Goal: Task Accomplishment & Management: Manage account settings

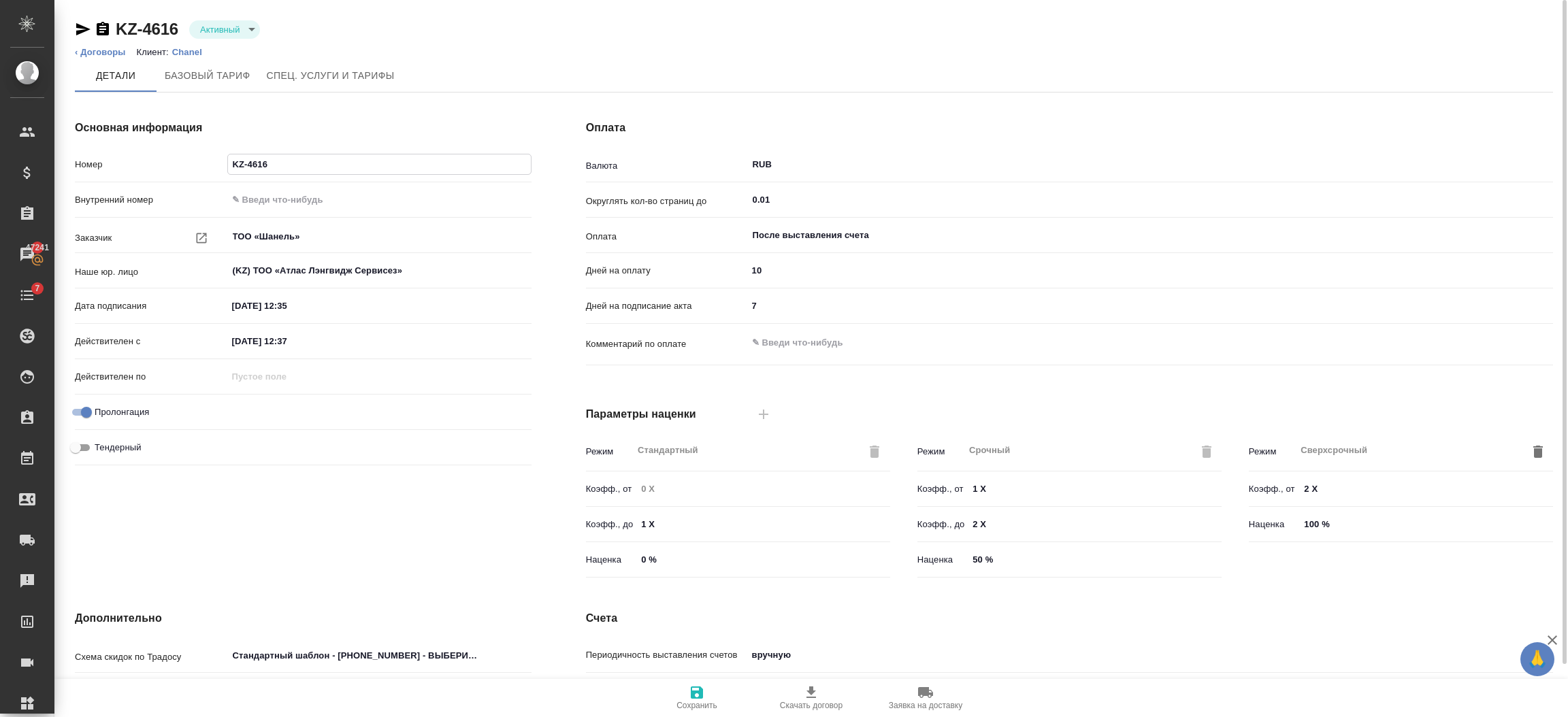
drag, startPoint x: 285, startPoint y: 171, endPoint x: 211, endPoint y: 167, distance: 74.1
click at [211, 167] on div "Номер KZ-4616" at bounding box center [303, 164] width 457 height 24
paste input "KZ-4616"
type input "KZ-4616"
drag, startPoint x: 295, startPoint y: 157, endPoint x: 175, endPoint y: 149, distance: 120.3
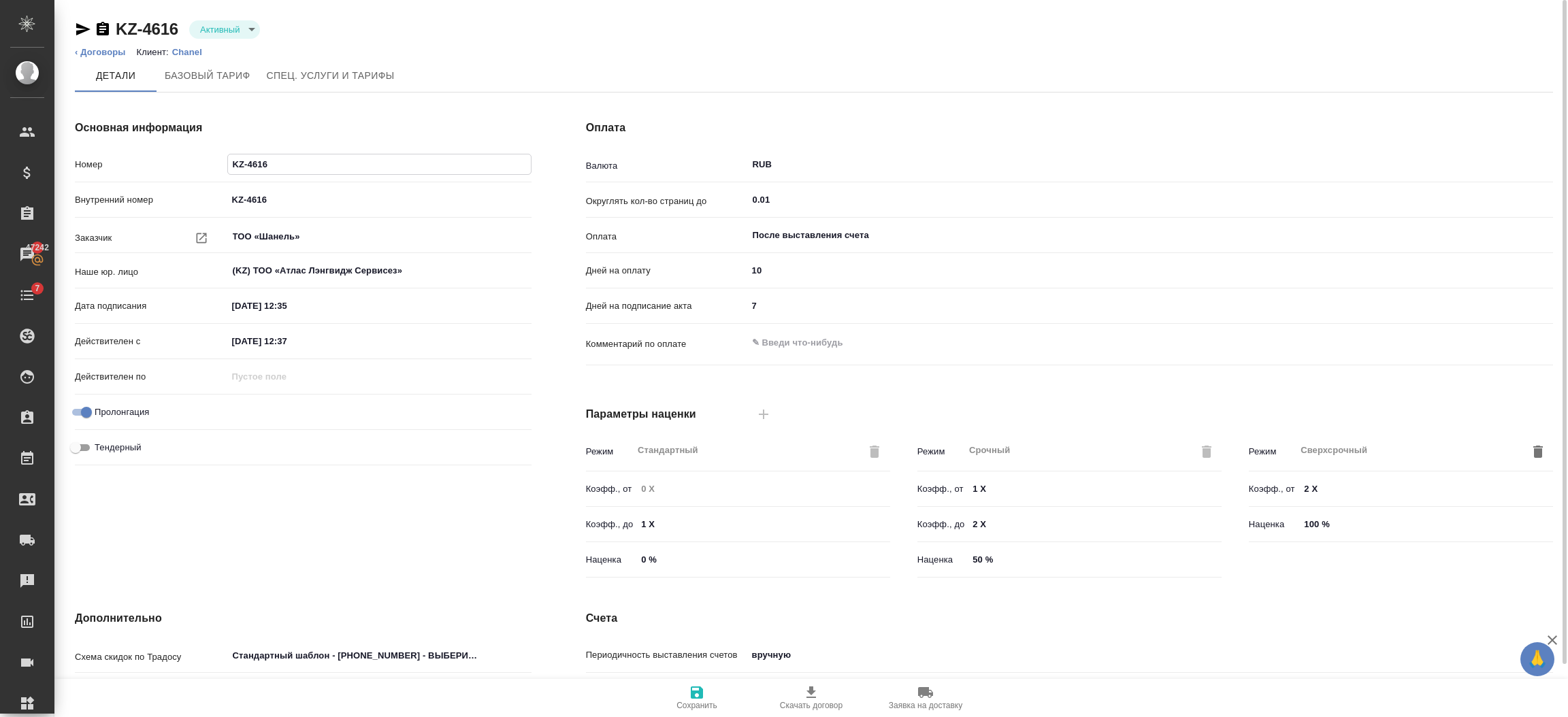
click at [185, 157] on div "Номер KZ-4616" at bounding box center [303, 164] width 457 height 24
paste input "20250407"
type input "20250407"
click at [693, 692] on icon "button" at bounding box center [697, 693] width 12 height 12
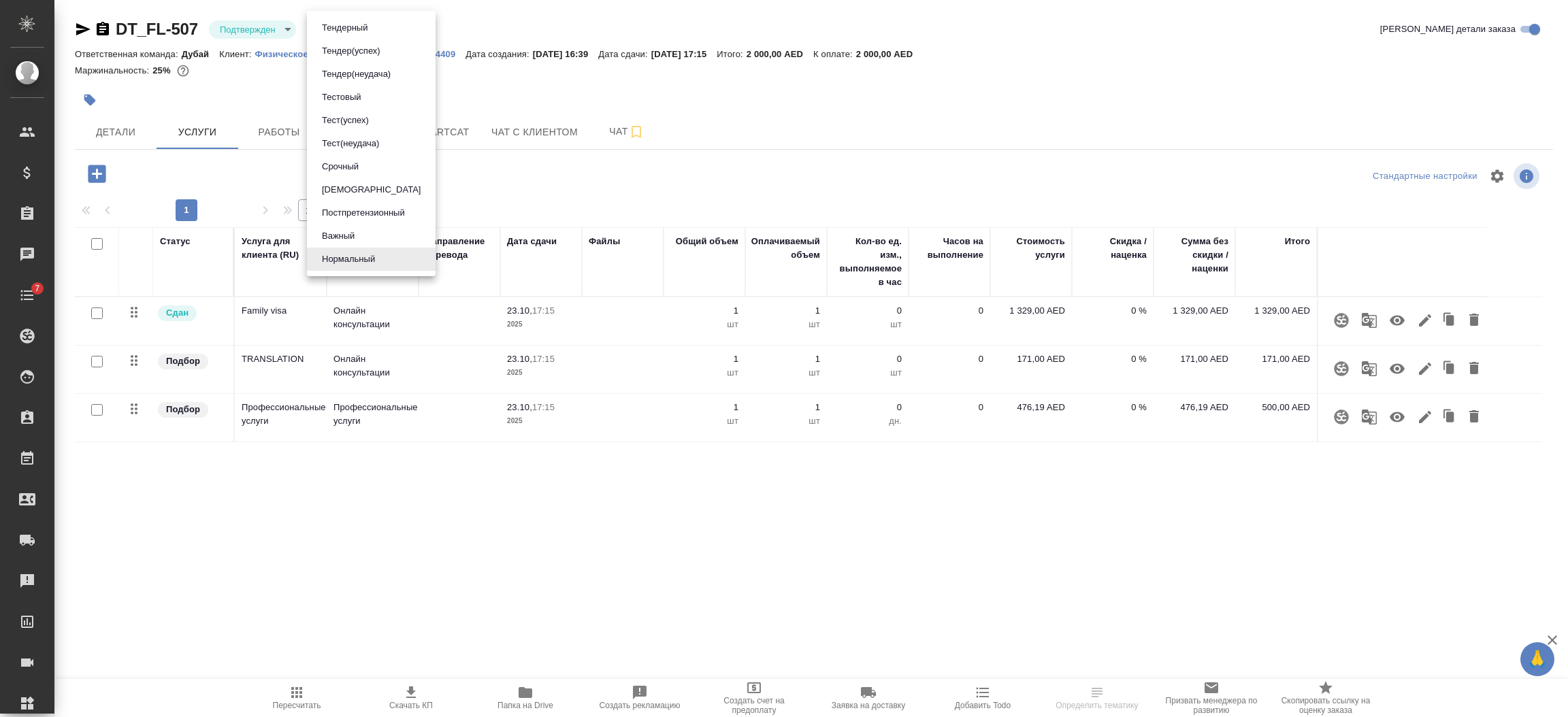
click at [315, 37] on body "🙏 .cls-1 fill:#fff; AWATERA Semenets Irina Клиенты Спецификации Заказы Чаты 7 T…" at bounding box center [784, 413] width 1568 height 827
click at [288, 57] on div at bounding box center [784, 358] width 1568 height 717
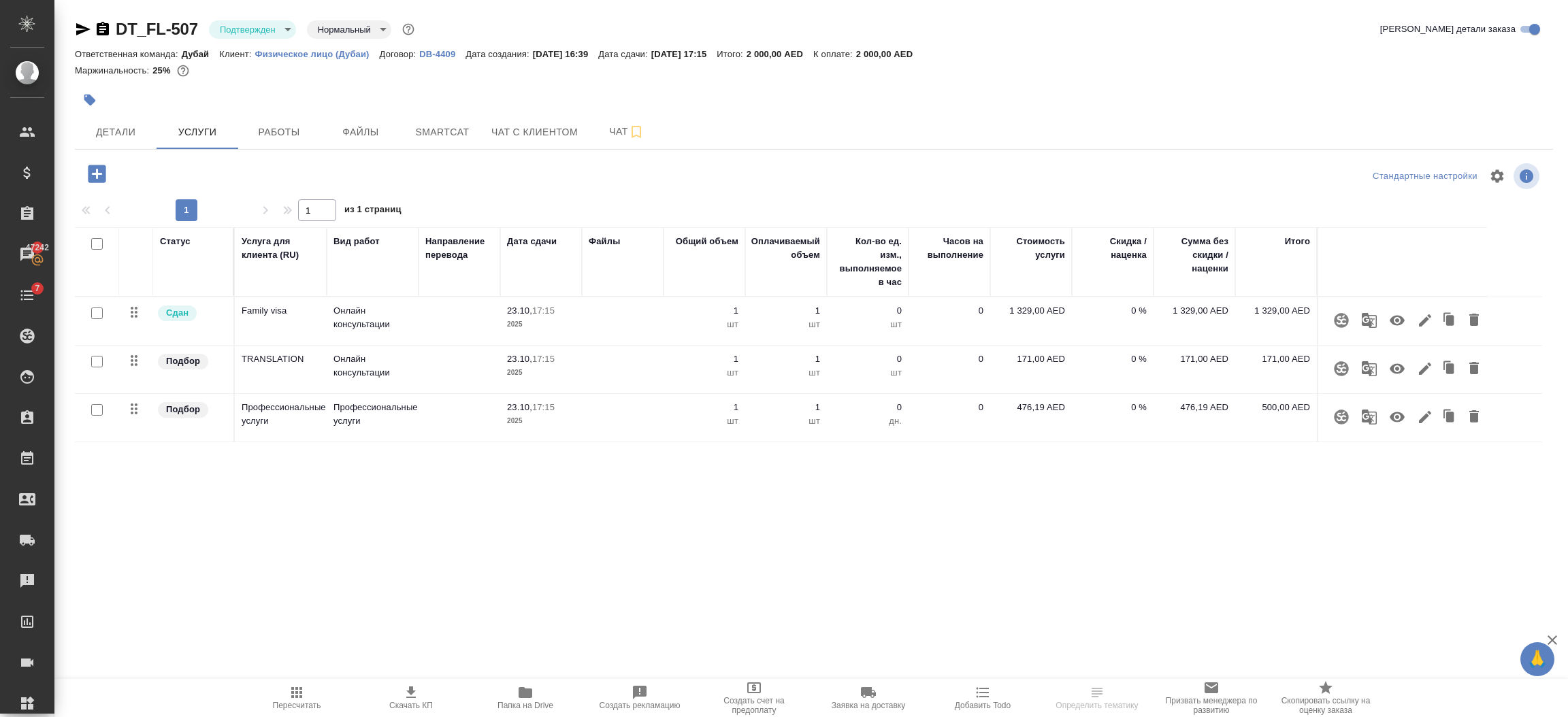
click at [285, 55] on p "Физическое лицо (Дубаи)" at bounding box center [317, 53] width 124 height 10
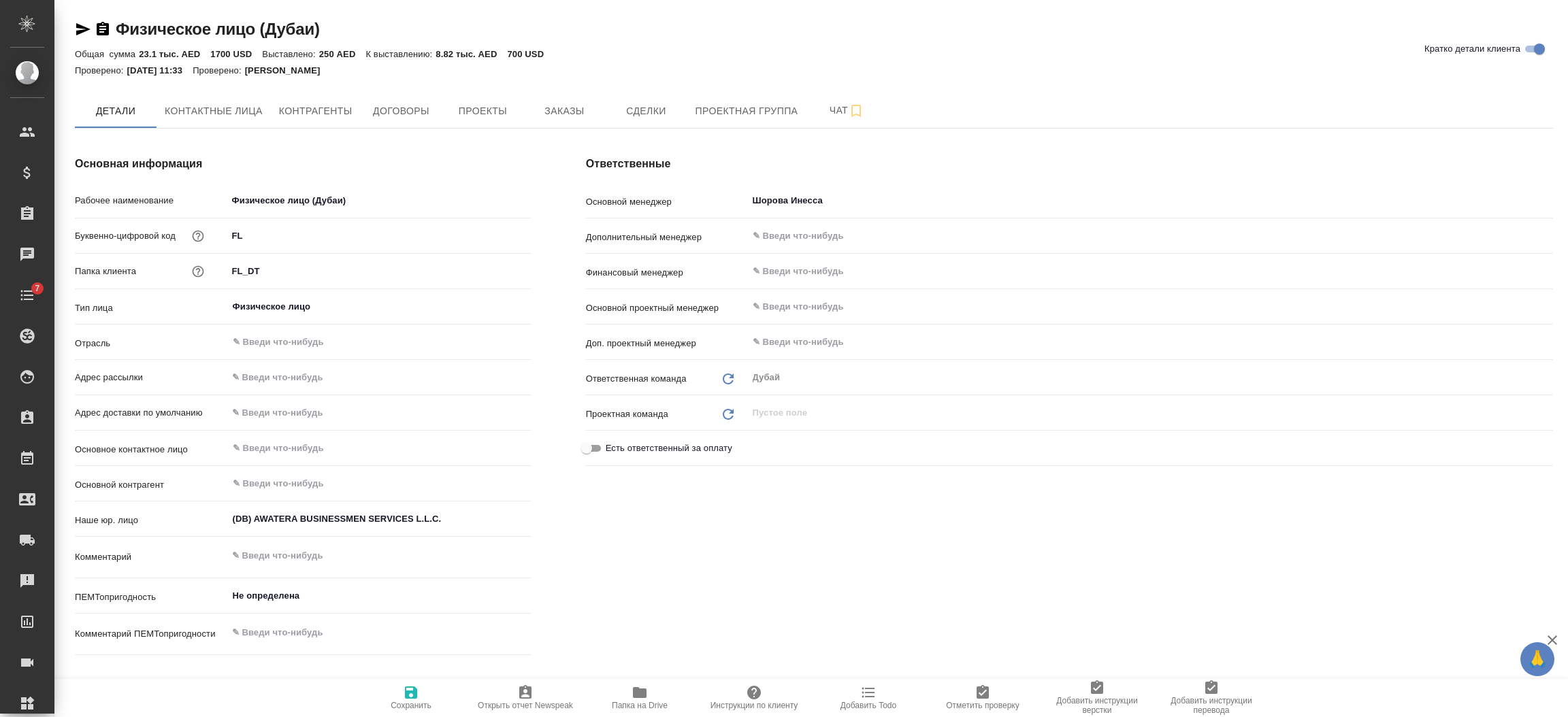
type textarea "x"
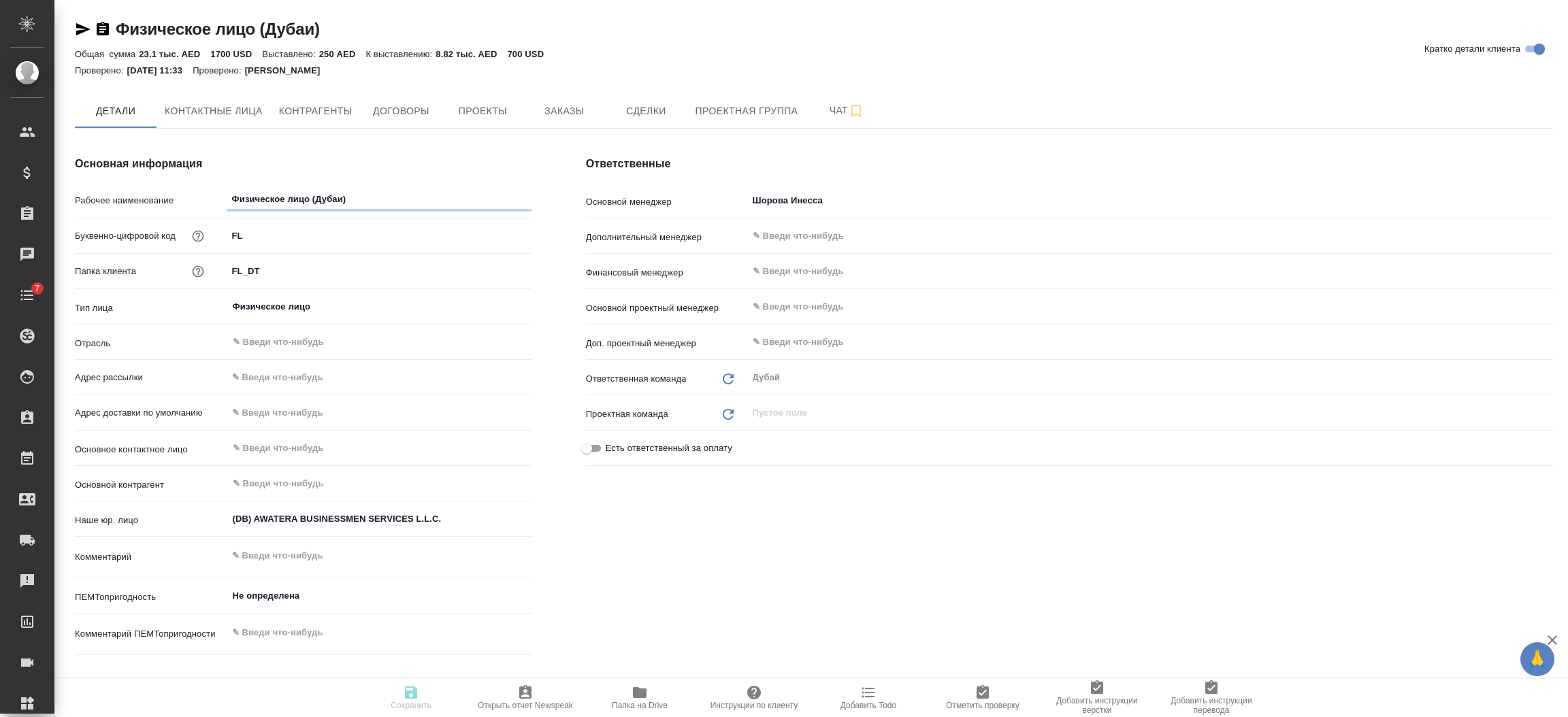
type textarea "x"
click at [513, 100] on button "Проекты" at bounding box center [483, 111] width 82 height 34
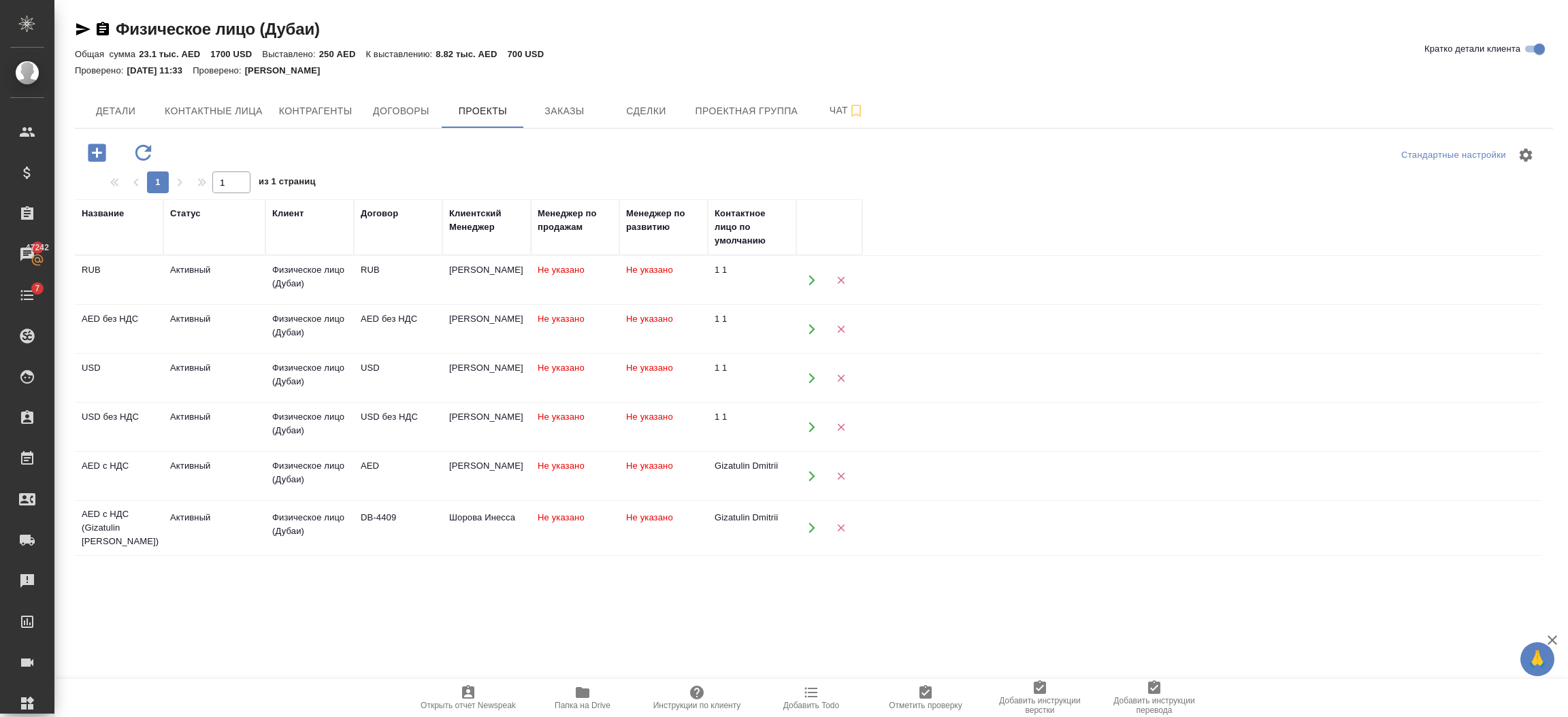
click at [804, 280] on button "button" at bounding box center [811, 280] width 28 height 28
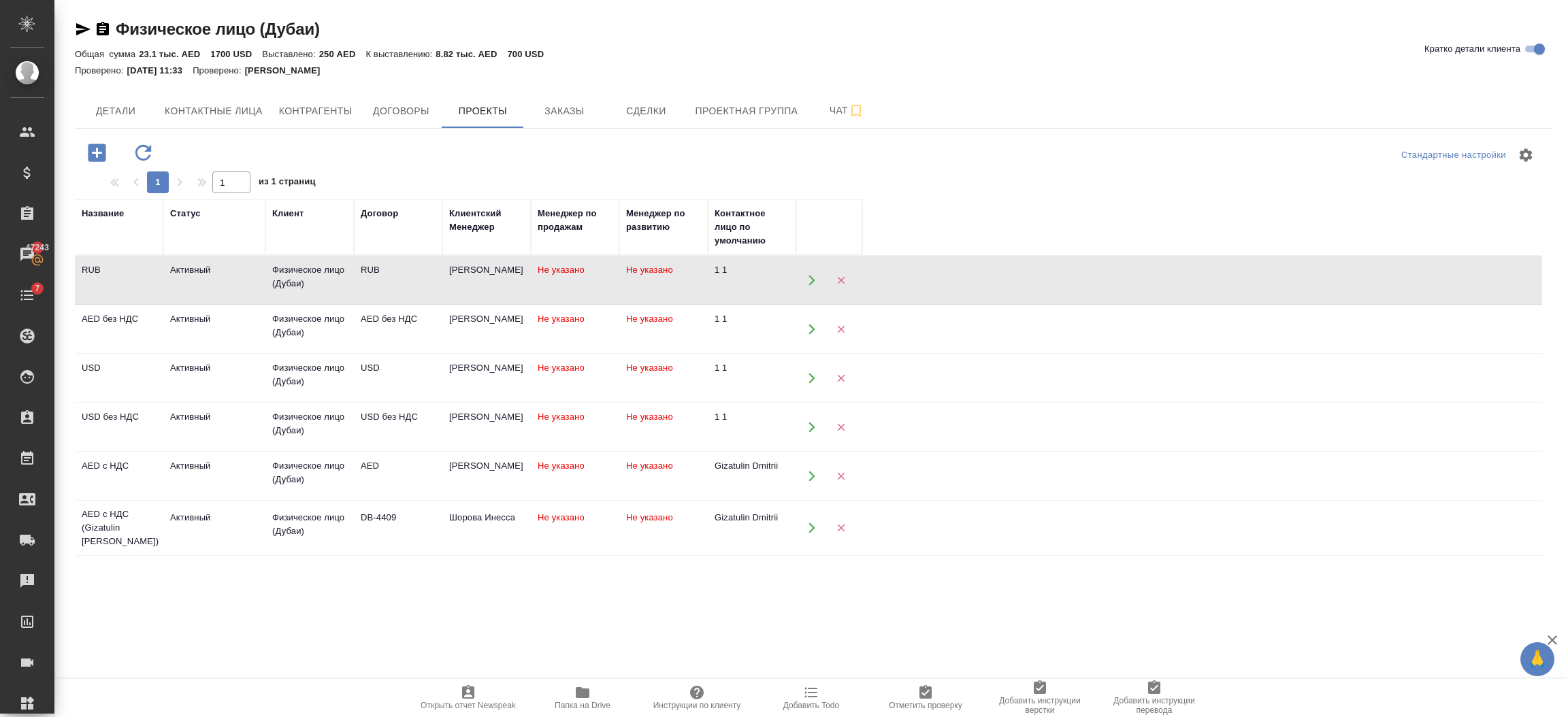
click at [819, 325] on button "button" at bounding box center [811, 329] width 28 height 28
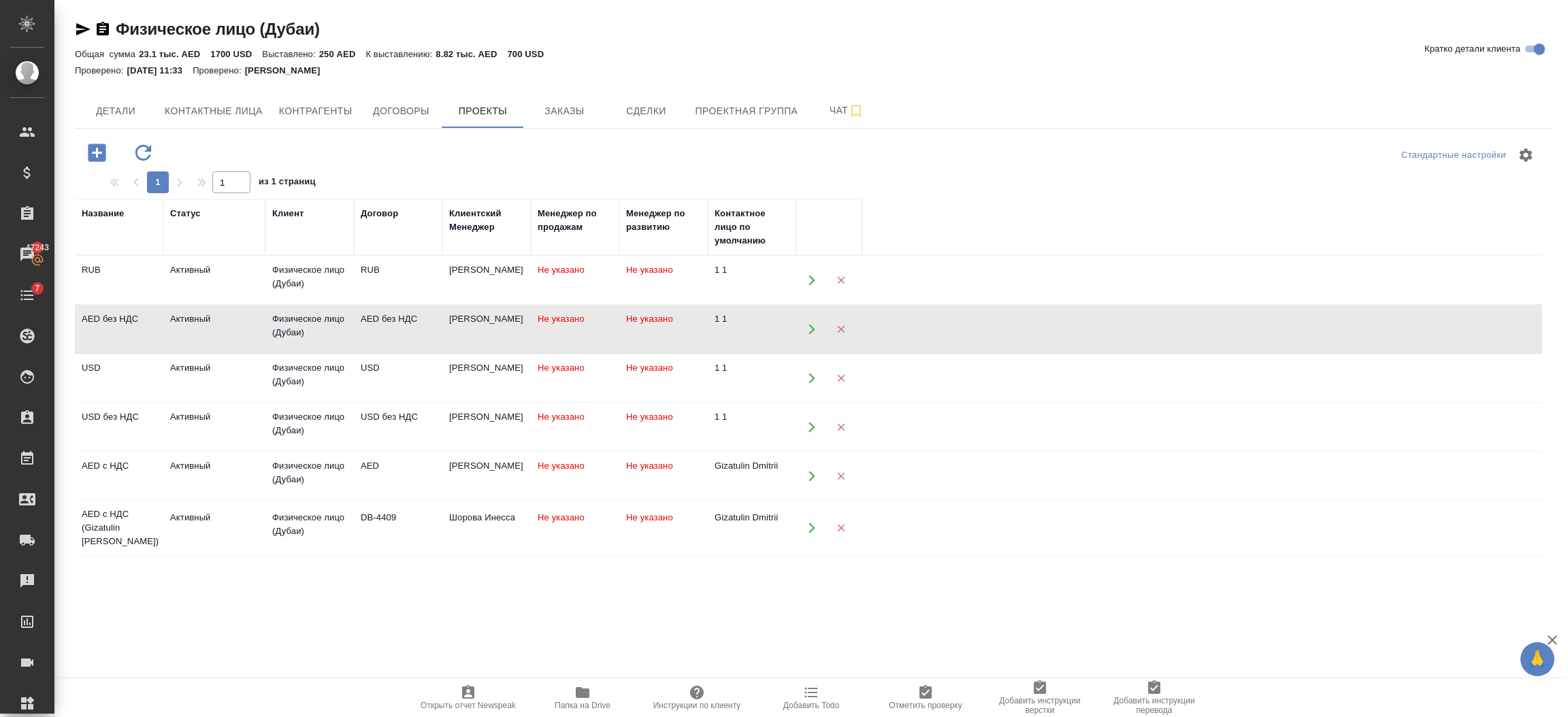
click at [808, 379] on icon "button" at bounding box center [812, 378] width 12 height 12
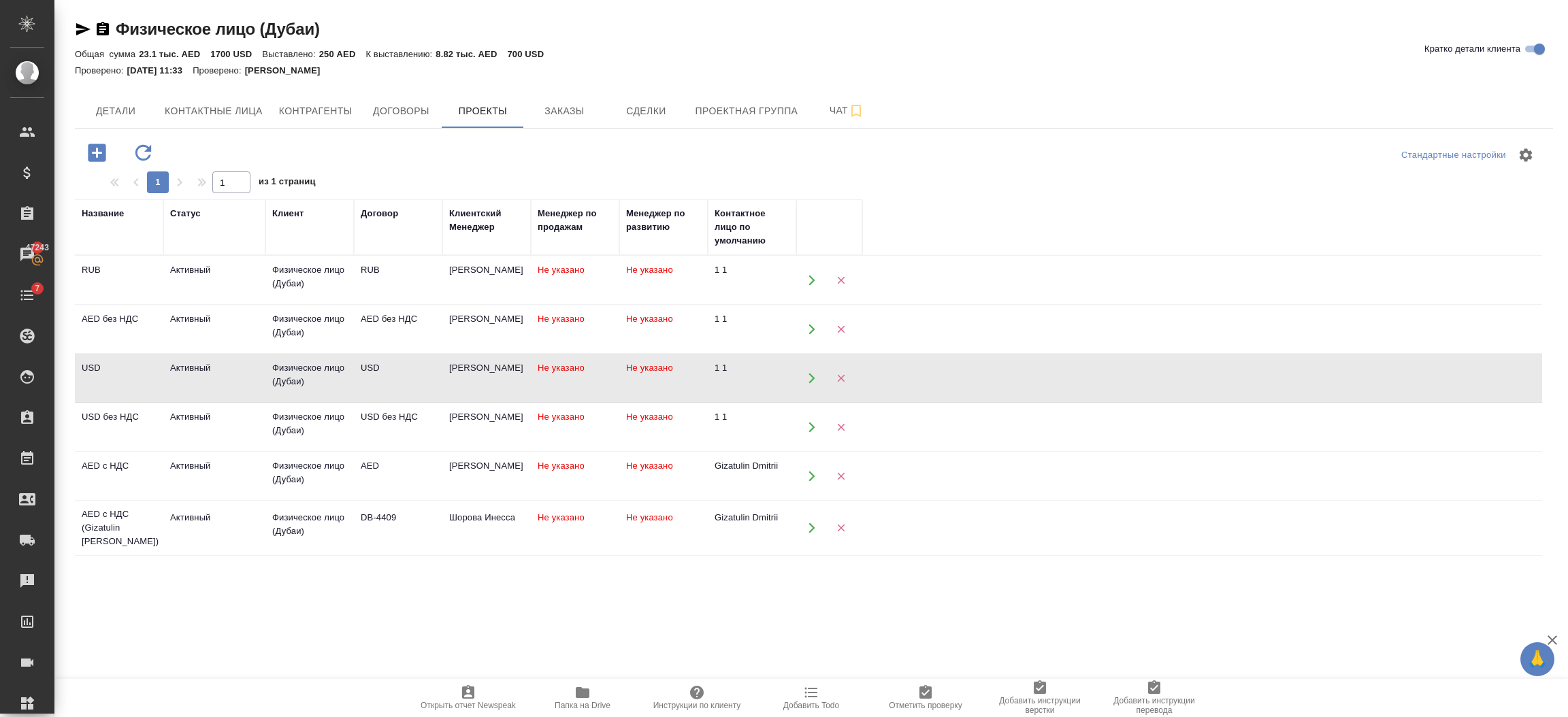
click at [808, 419] on button "button" at bounding box center [811, 427] width 28 height 28
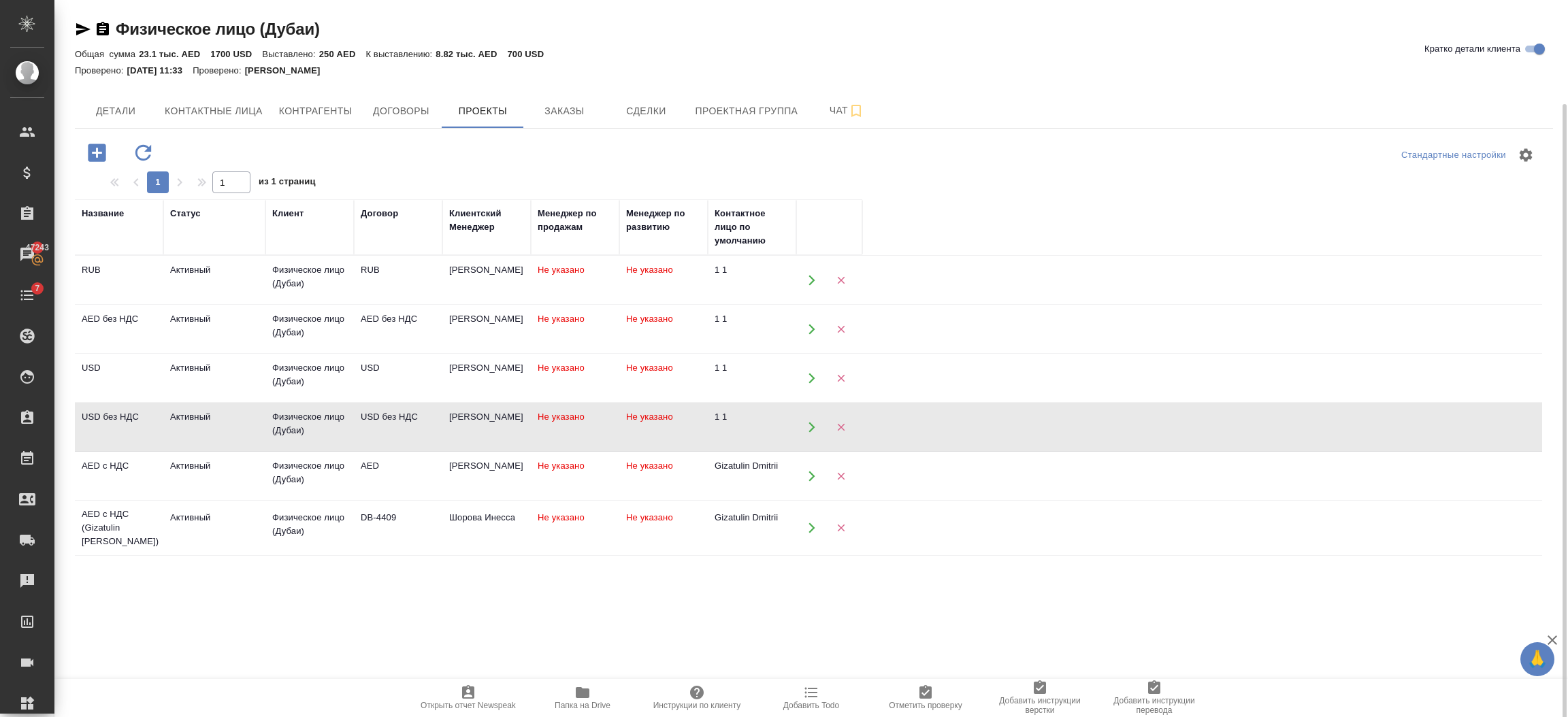
scroll to position [54, 0]
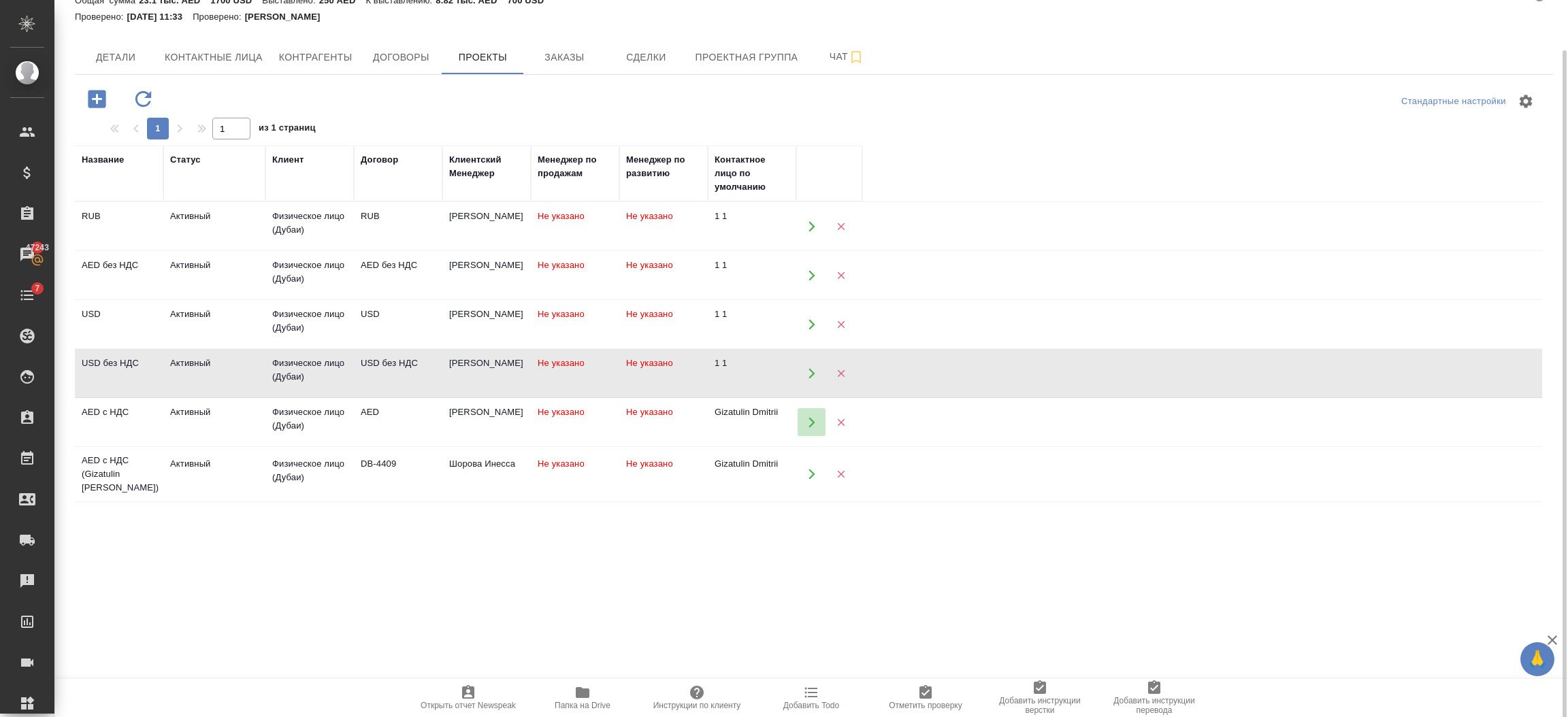
click at [812, 424] on icon "button" at bounding box center [811, 421] width 6 height 10
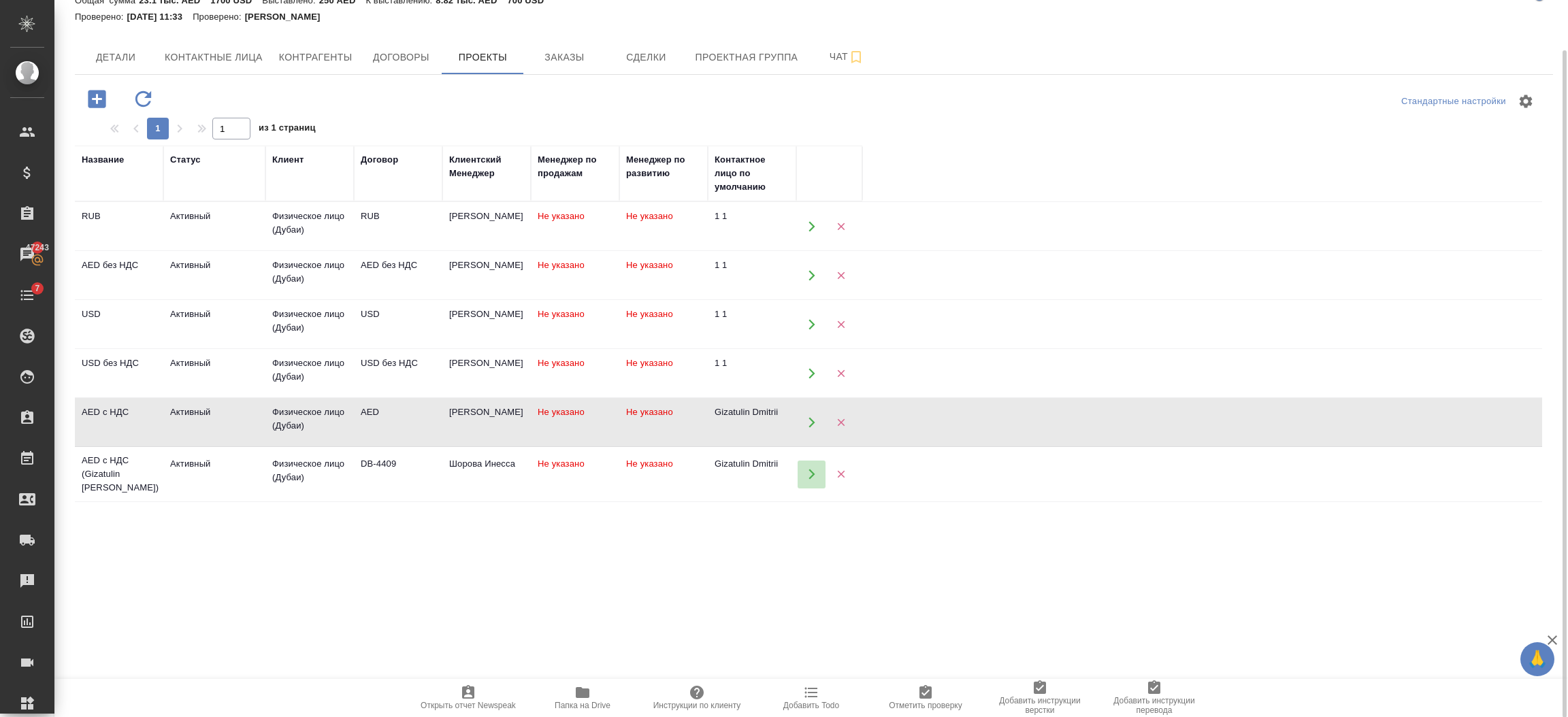
click at [809, 468] on icon "button" at bounding box center [812, 475] width 12 height 12
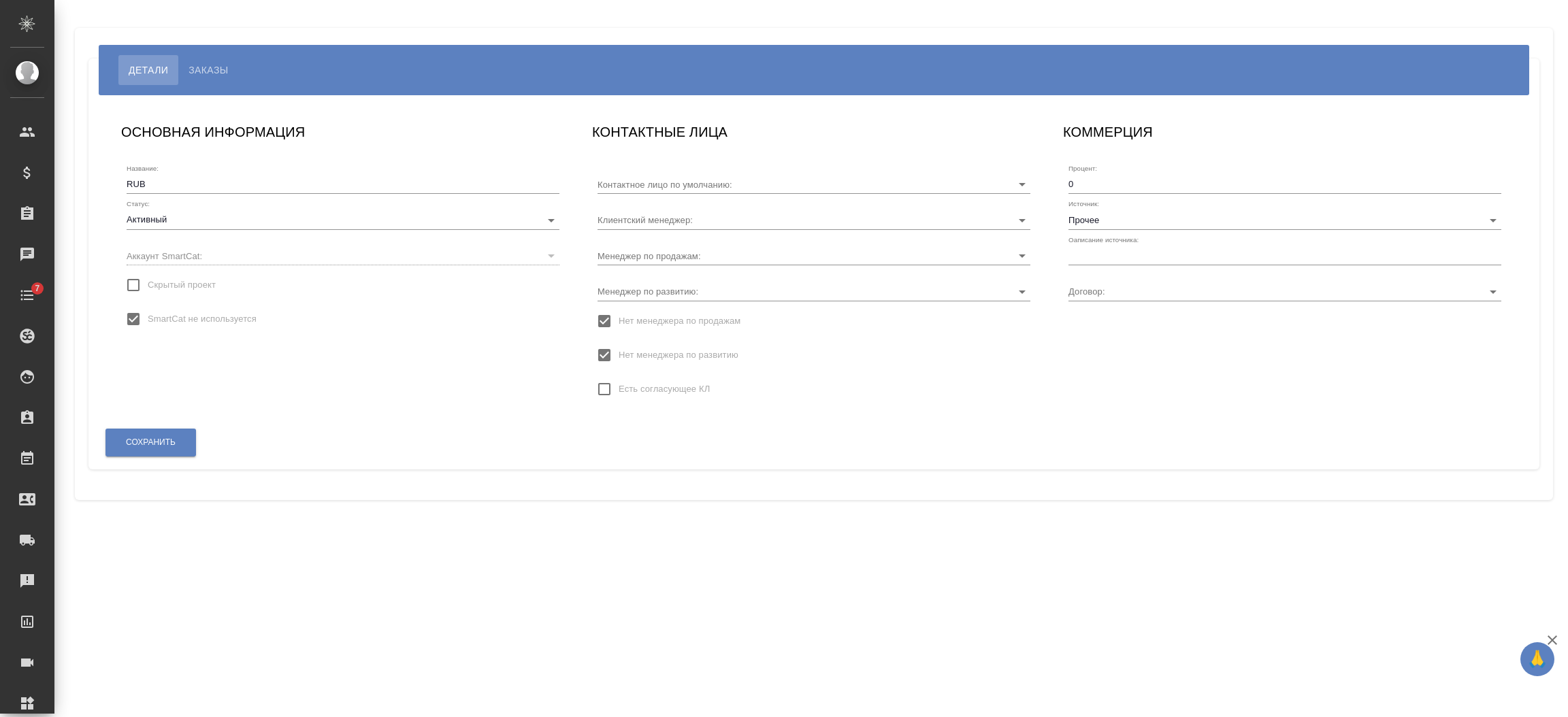
type input "RUB"
type input "[PERSON_NAME]"
click at [1083, 253] on input "text" at bounding box center [1285, 255] width 433 height 19
type input "-"
click at [1137, 399] on div "КОММЕРЦИЯ Процент: 0 Источник: Прочее Оаписание источника: - Договор: RUB" at bounding box center [1285, 267] width 471 height 320
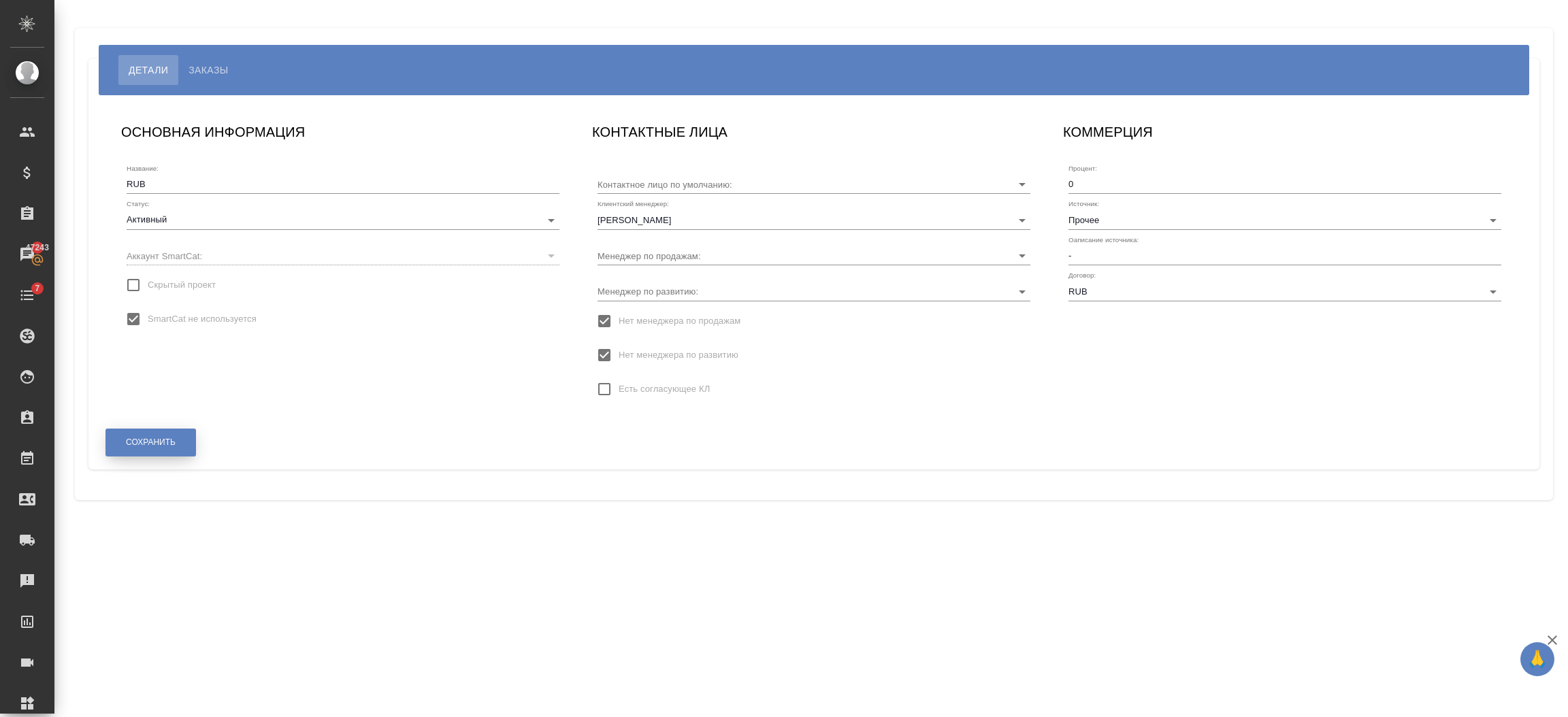
click at [167, 448] on button "Сохранить" at bounding box center [151, 442] width 90 height 28
type input "AED без НДС"
drag, startPoint x: 1099, startPoint y: 249, endPoint x: 1089, endPoint y: 251, distance: 10.2
click at [1099, 249] on input "text" at bounding box center [1285, 255] width 433 height 19
type input "[PERSON_NAME]"
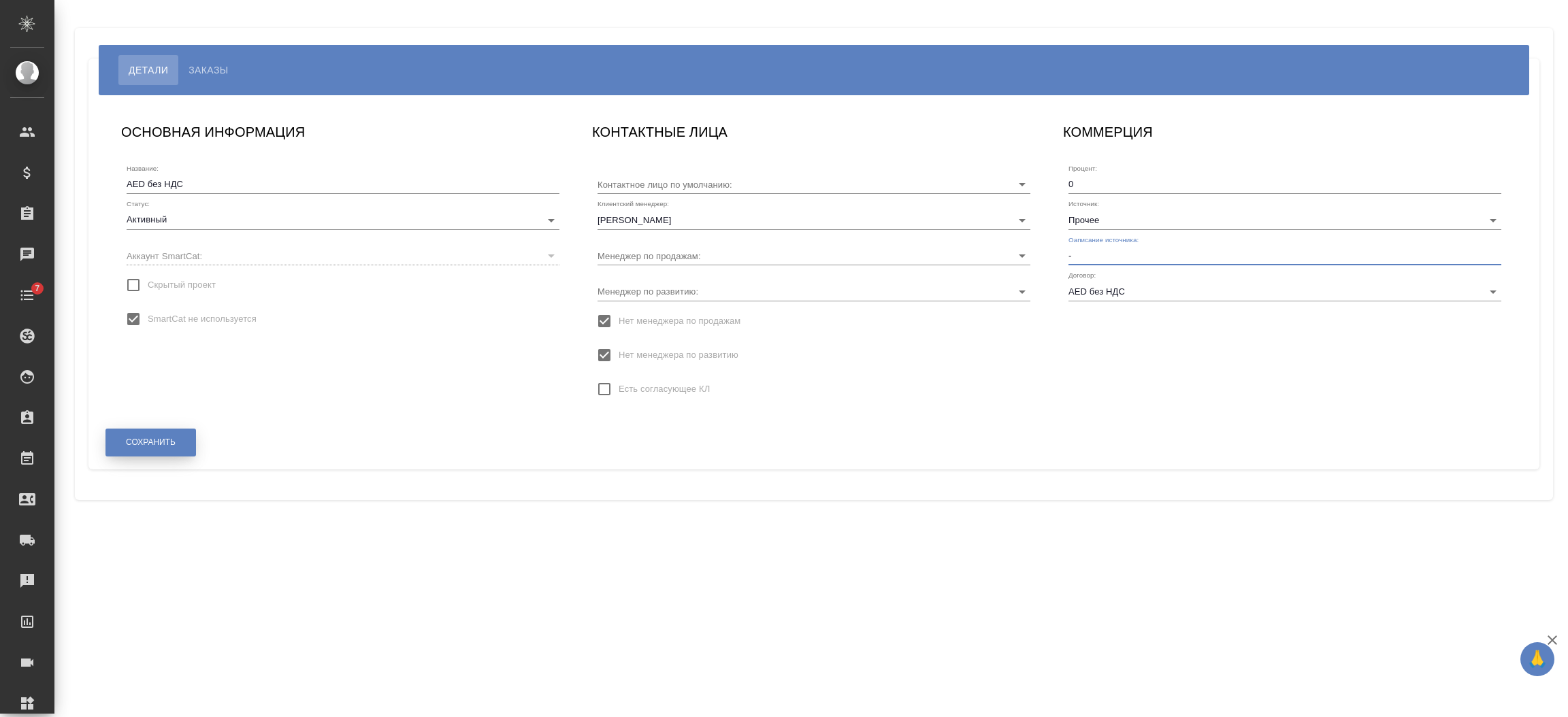
type input "-"
click at [185, 440] on button "Сохранить" at bounding box center [151, 442] width 90 height 28
type input "USD"
type input "[PERSON_NAME]"
drag, startPoint x: 1105, startPoint y: 261, endPoint x: 1095, endPoint y: 262, distance: 10.0
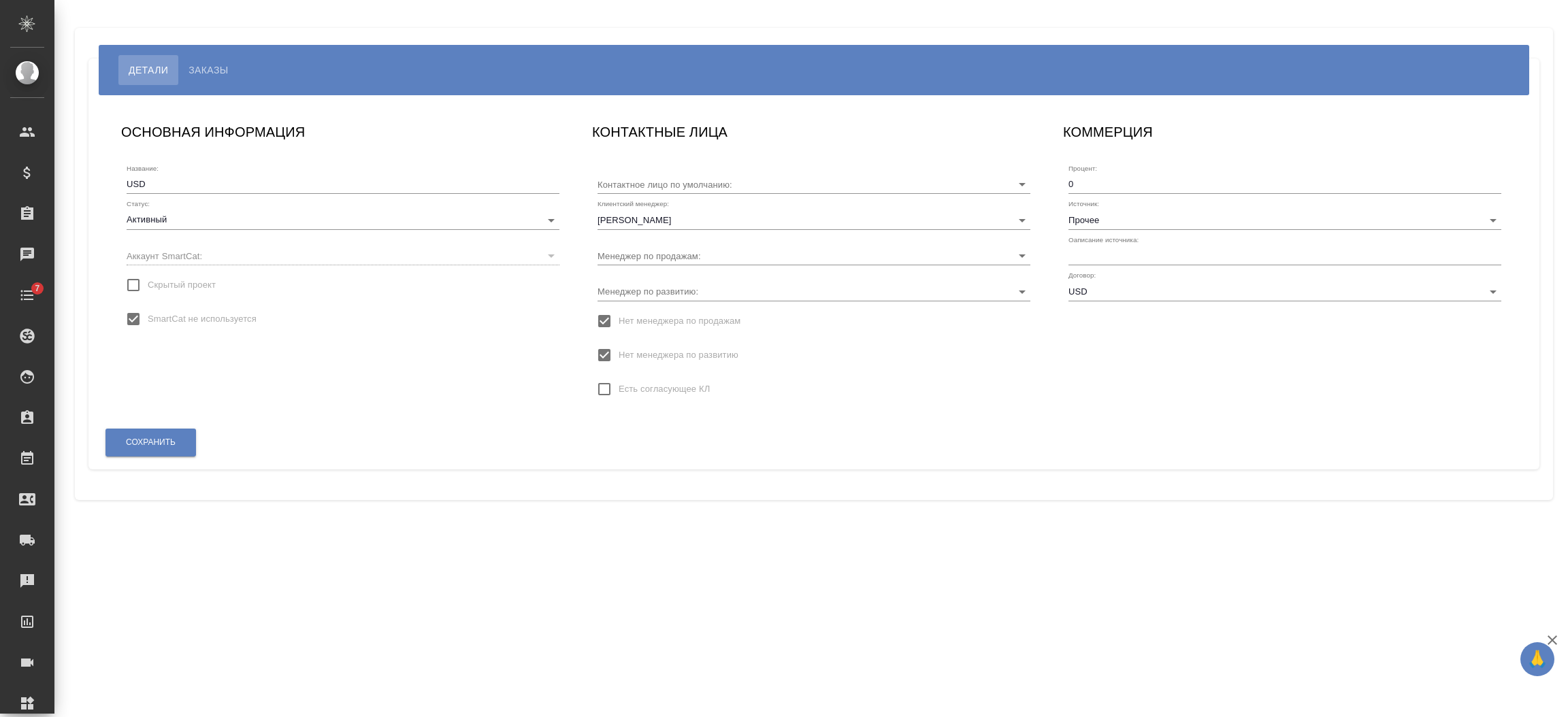
click at [1105, 261] on input "text" at bounding box center [1285, 255] width 433 height 19
type input "-"
click at [137, 451] on button "Сохранить" at bounding box center [151, 442] width 90 height 28
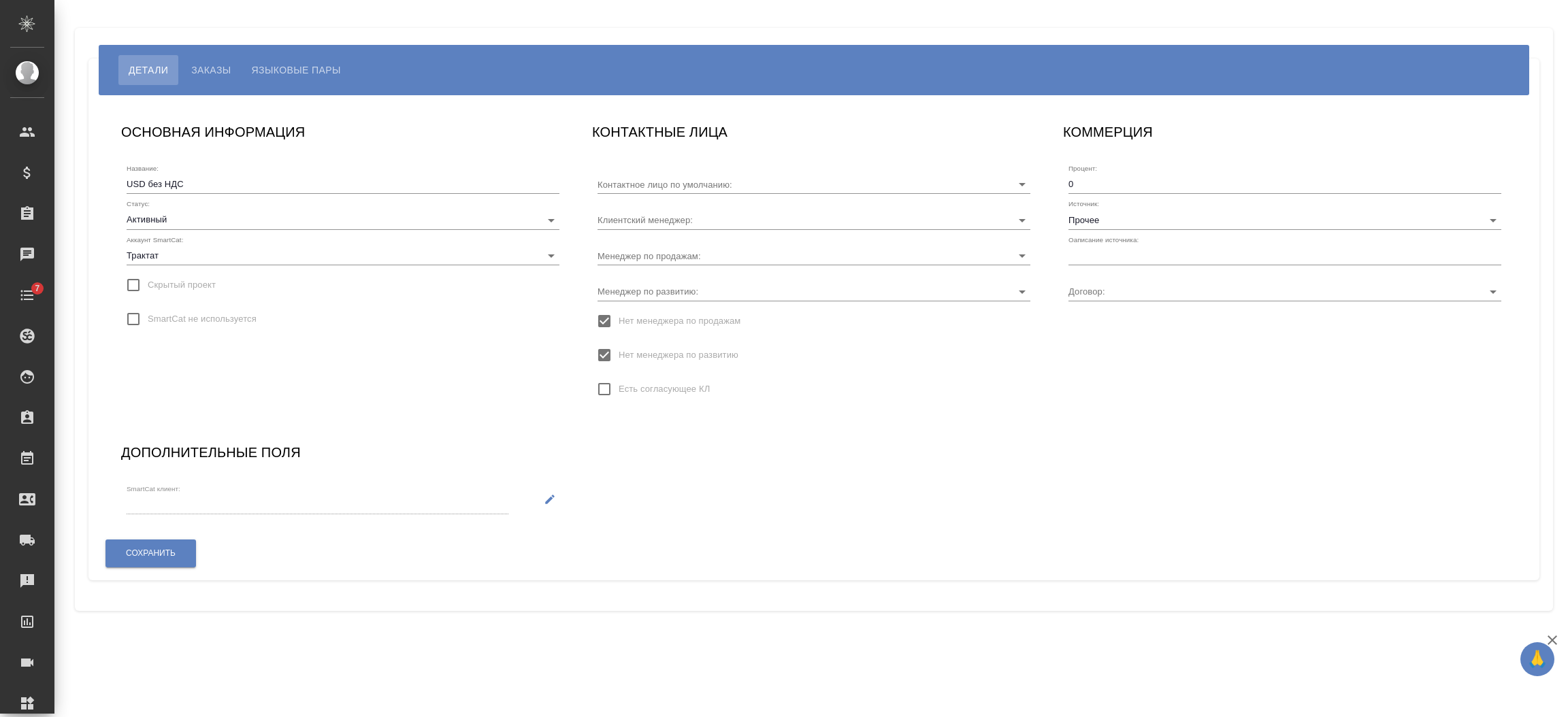
type input "USD без НДС"
type input "Березуцкий Никита"
click at [1095, 242] on label "Оаписание источника:" at bounding box center [1103, 239] width 70 height 7
click at [1097, 247] on input "text" at bounding box center [1285, 255] width 433 height 19
type input "-"
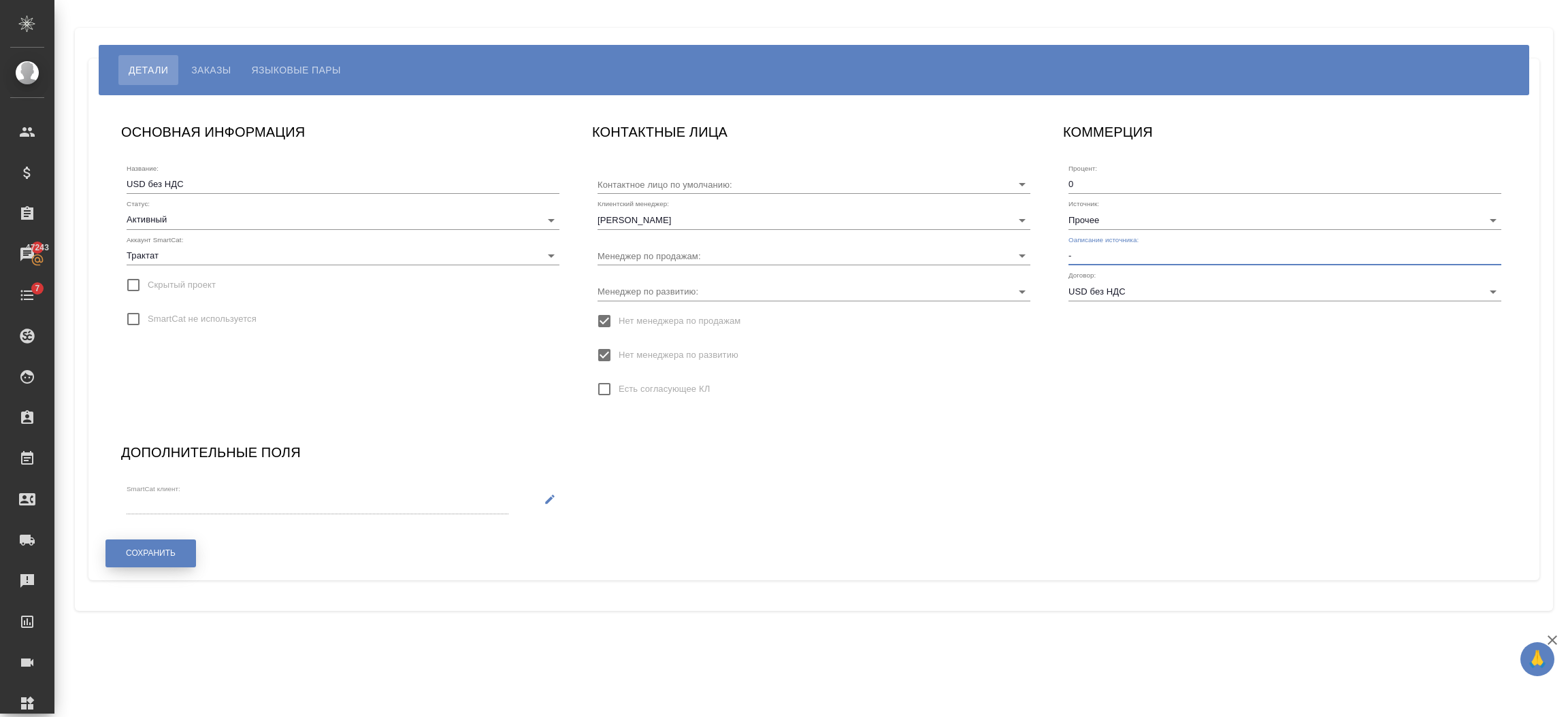
click at [178, 547] on button "Сохранить" at bounding box center [151, 553] width 90 height 28
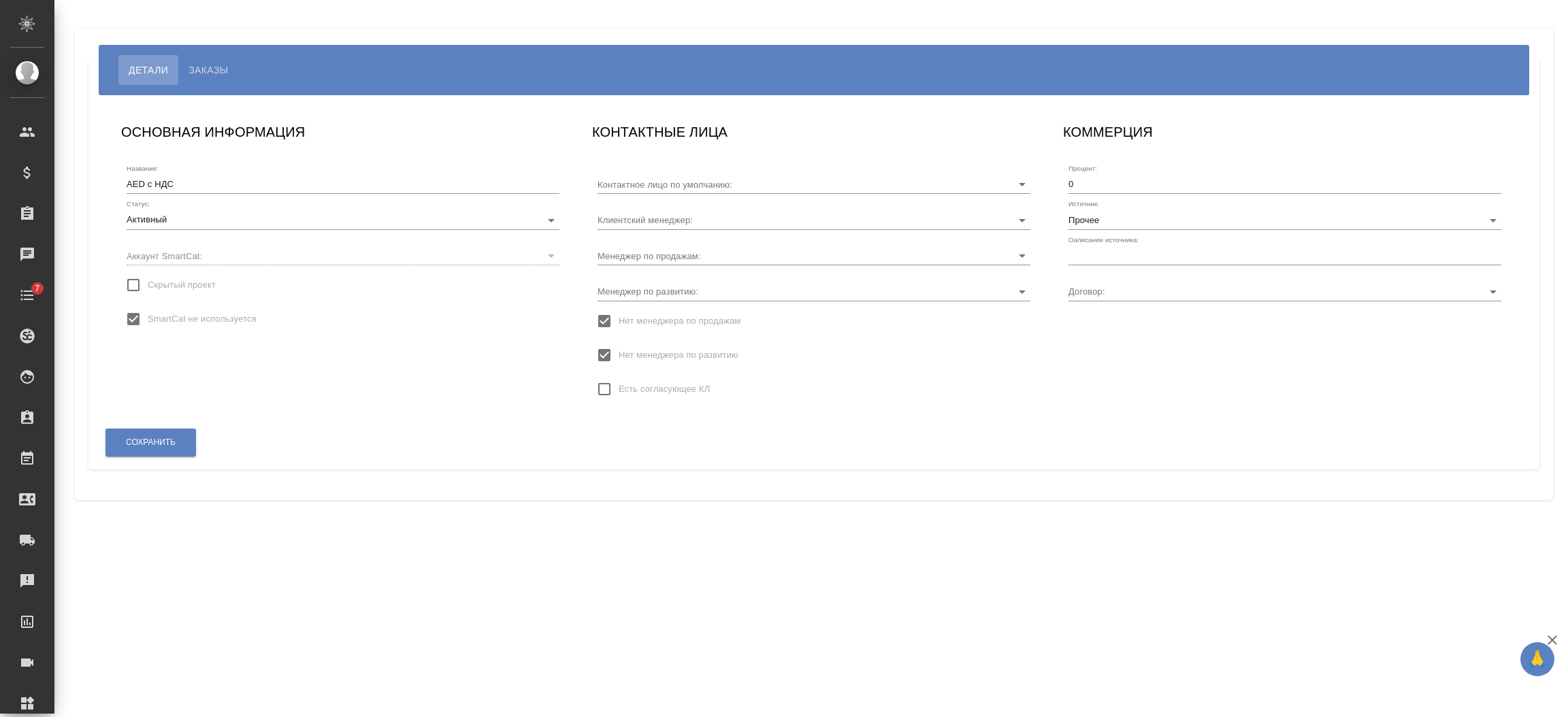
type input "Gizatulin Dmitrii"
type input "AED"
type input "[PERSON_NAME]"
click at [1116, 251] on input "text" at bounding box center [1285, 255] width 433 height 19
type input "-"
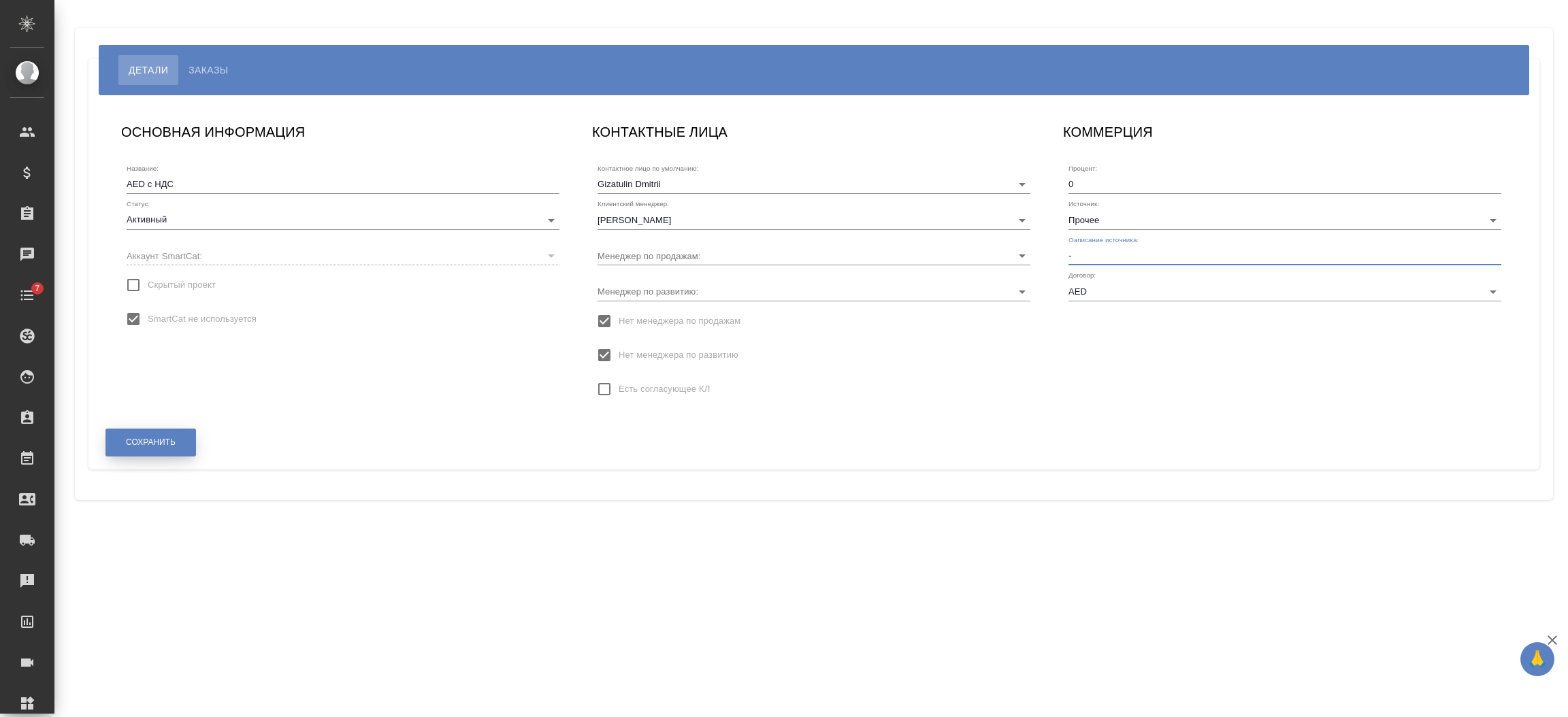
click at [168, 439] on span "Сохранить" at bounding box center [151, 442] width 49 height 12
type input "Gizatulin Dmitrii"
type input "DB-4409"
type input "Шорова Инесса"
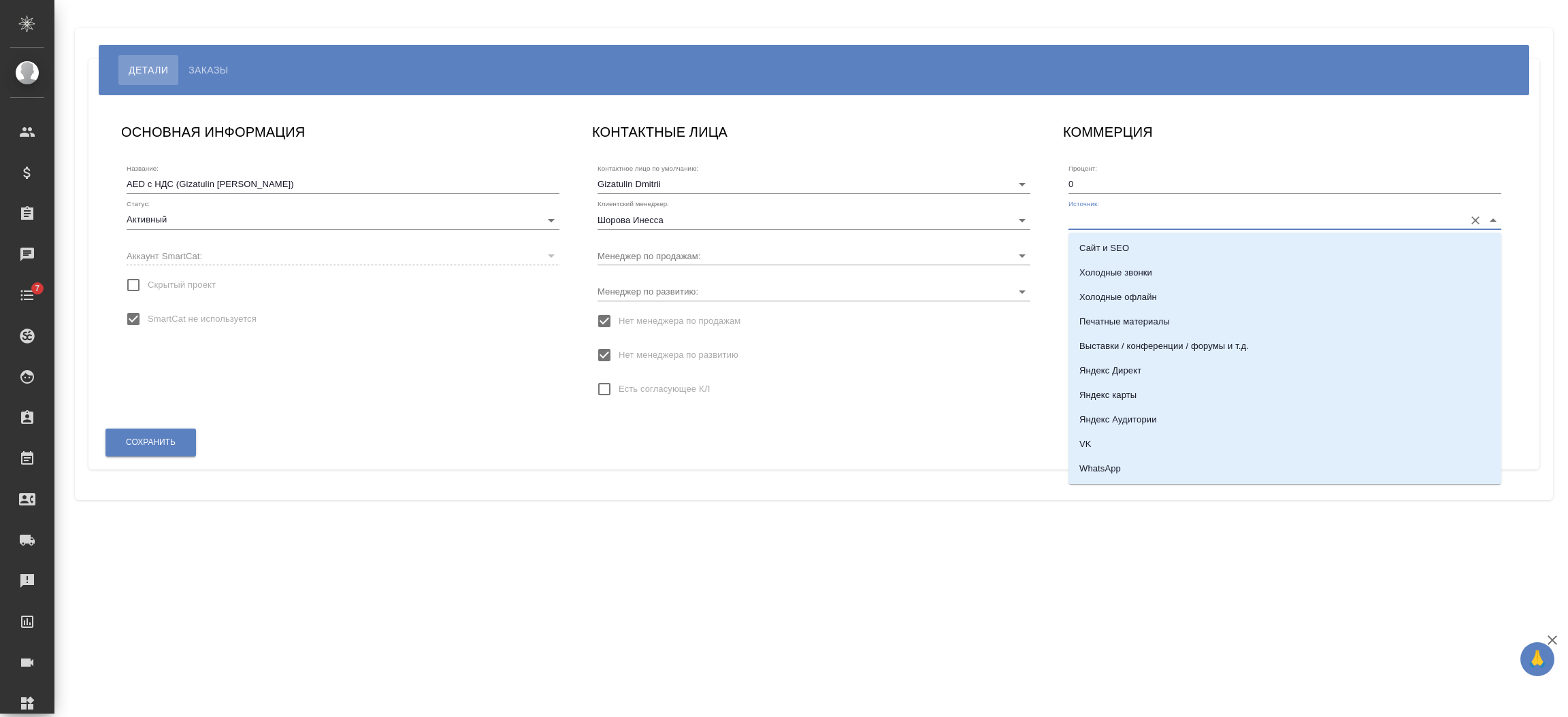
click at [1113, 218] on input "Источник:" at bounding box center [1263, 219] width 389 height 19
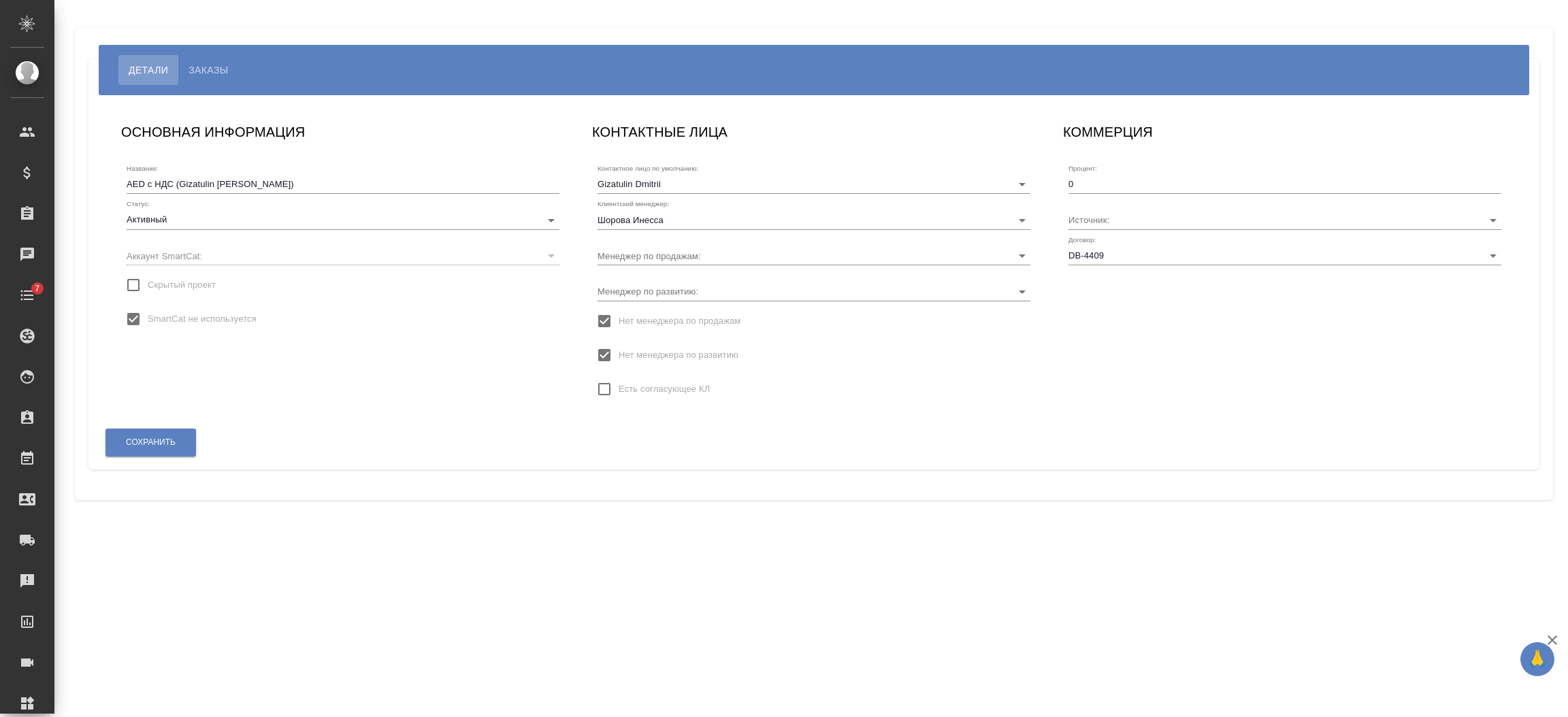
click at [1012, 359] on div "Нет менеджера по развитию" at bounding box center [814, 355] width 433 height 29
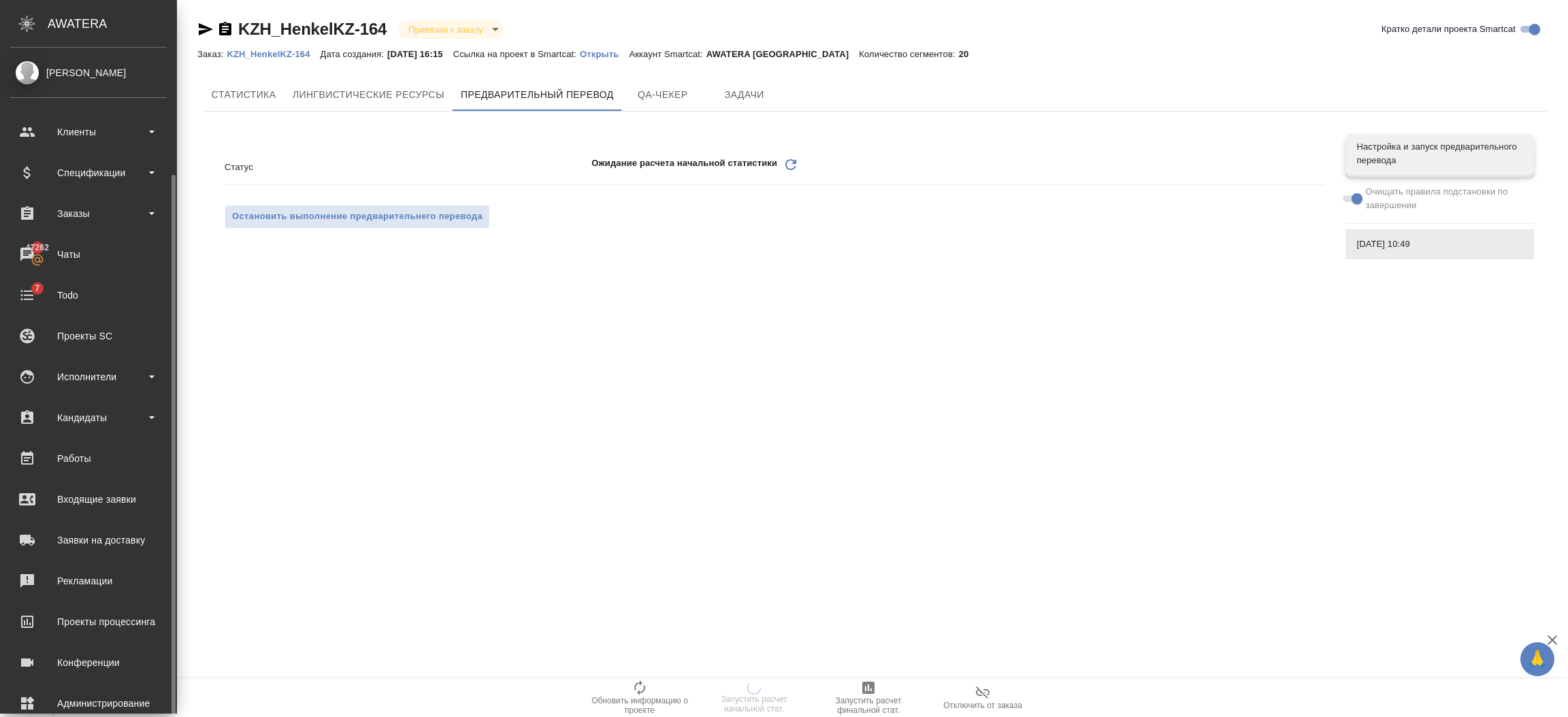
scroll to position [66, 0]
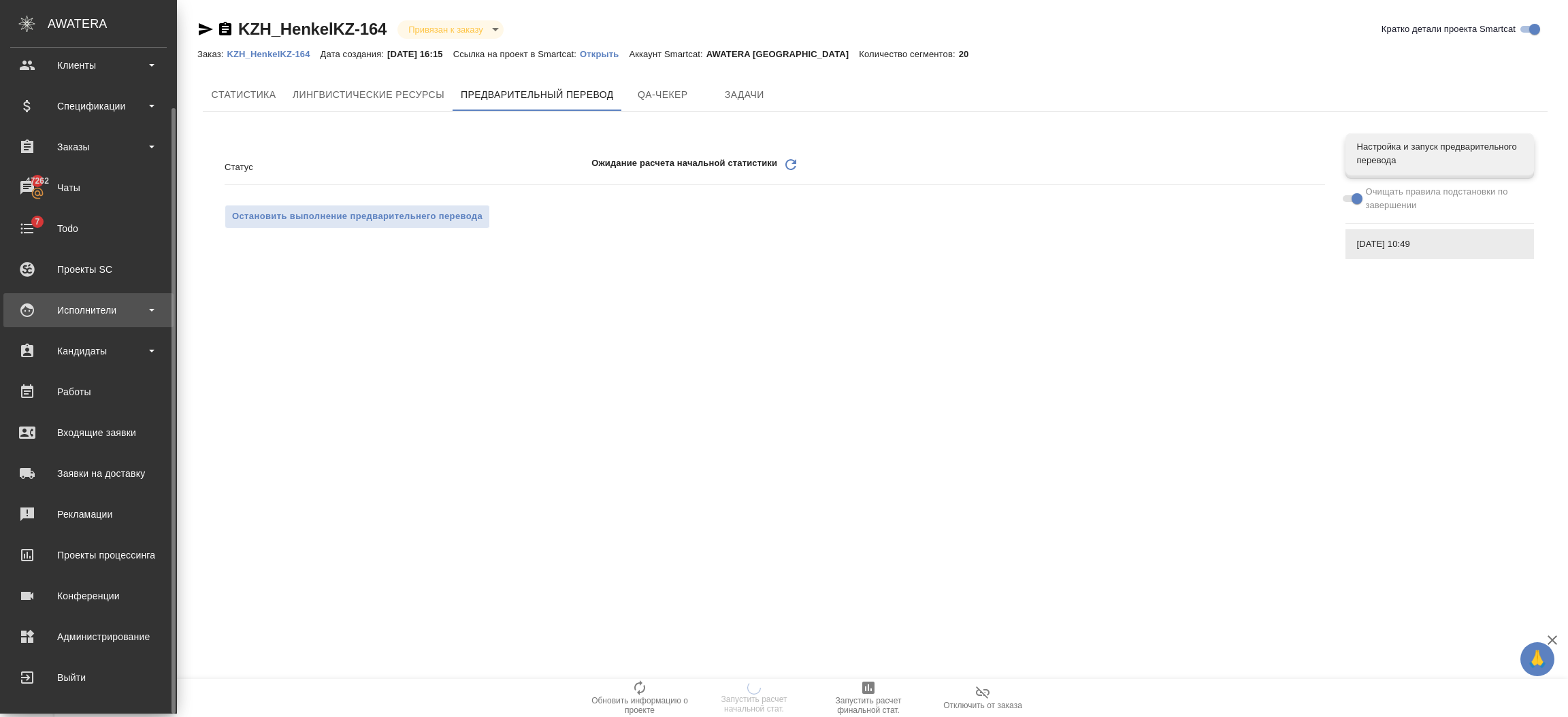
click at [95, 303] on div "Исполнители" at bounding box center [88, 310] width 157 height 20
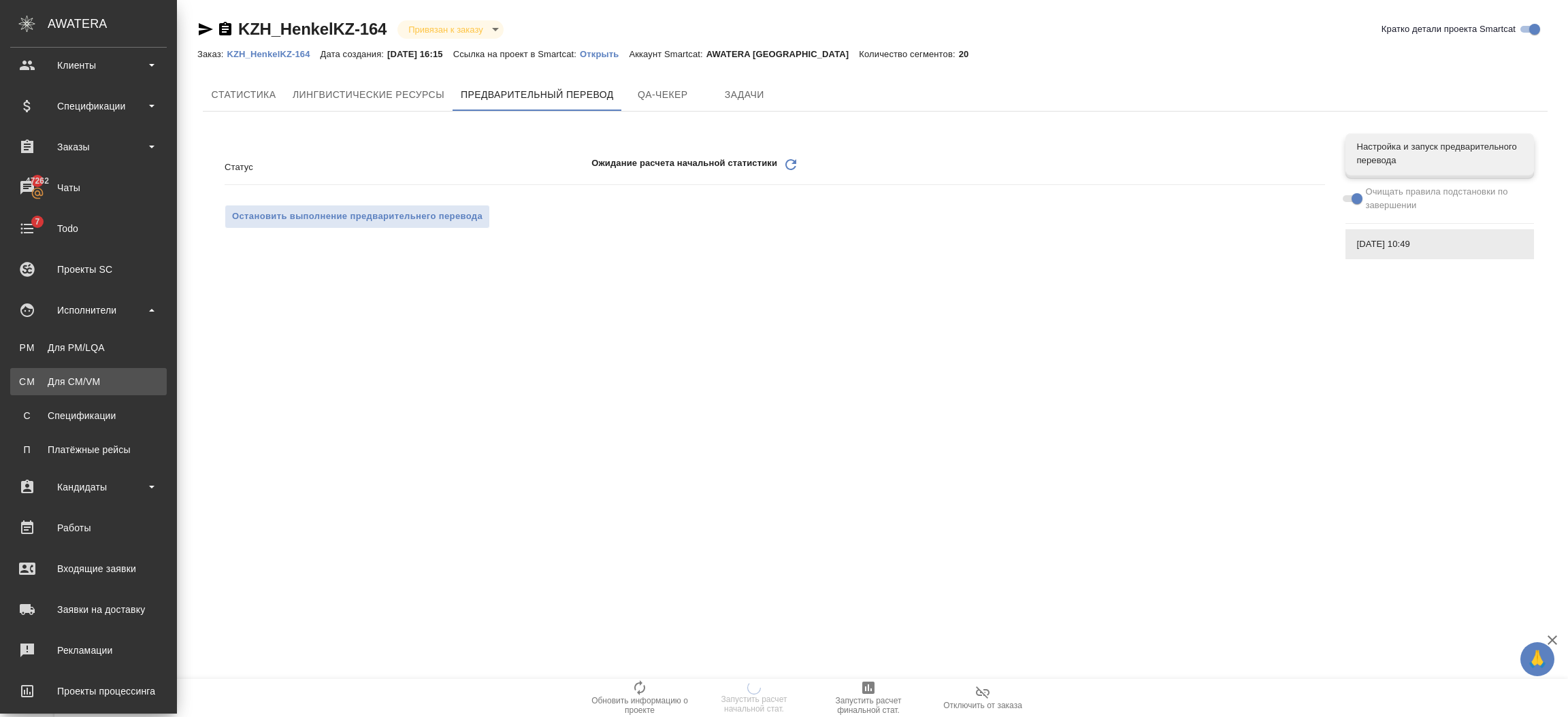
click at [63, 387] on div "Для CM/VM" at bounding box center [88, 382] width 143 height 14
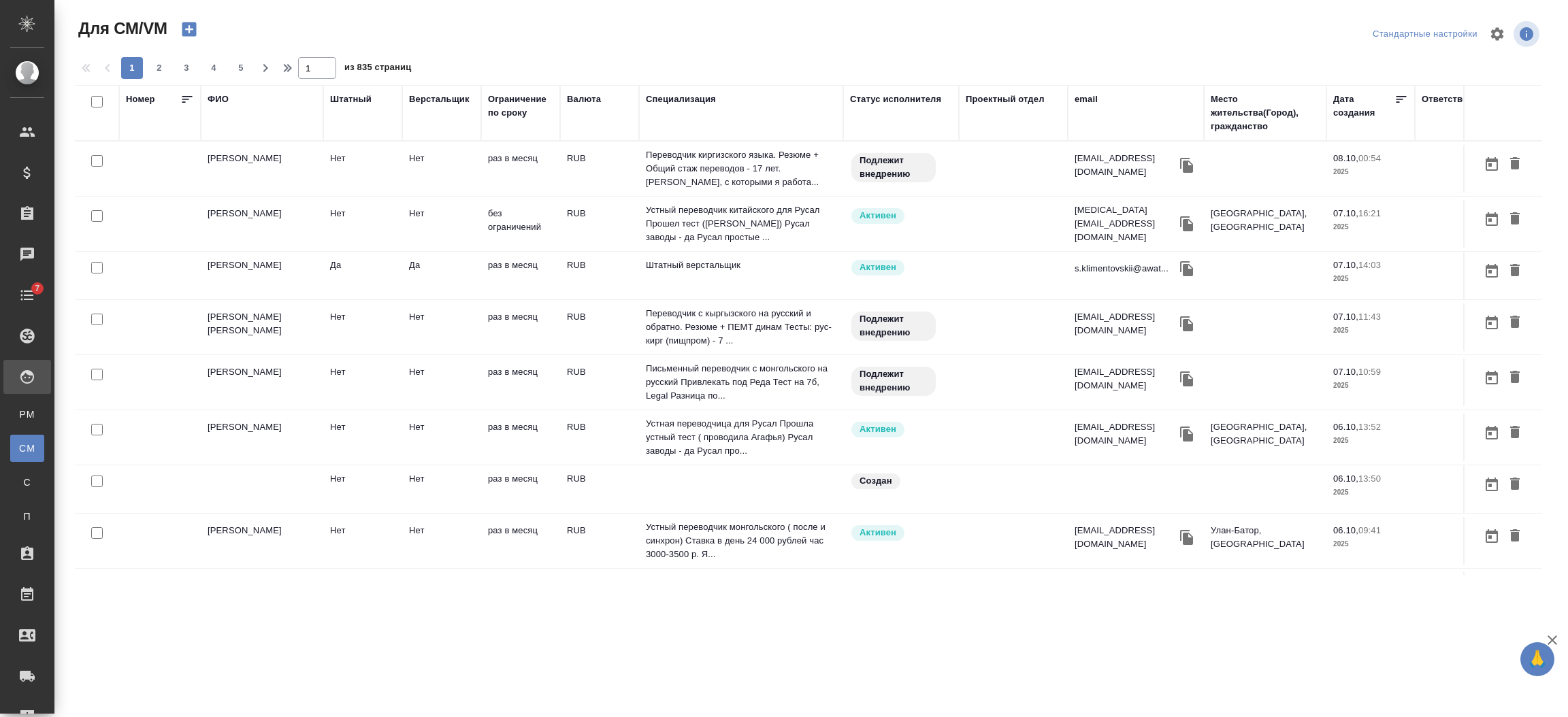
click at [1089, 98] on div "email" at bounding box center [1086, 100] width 23 height 14
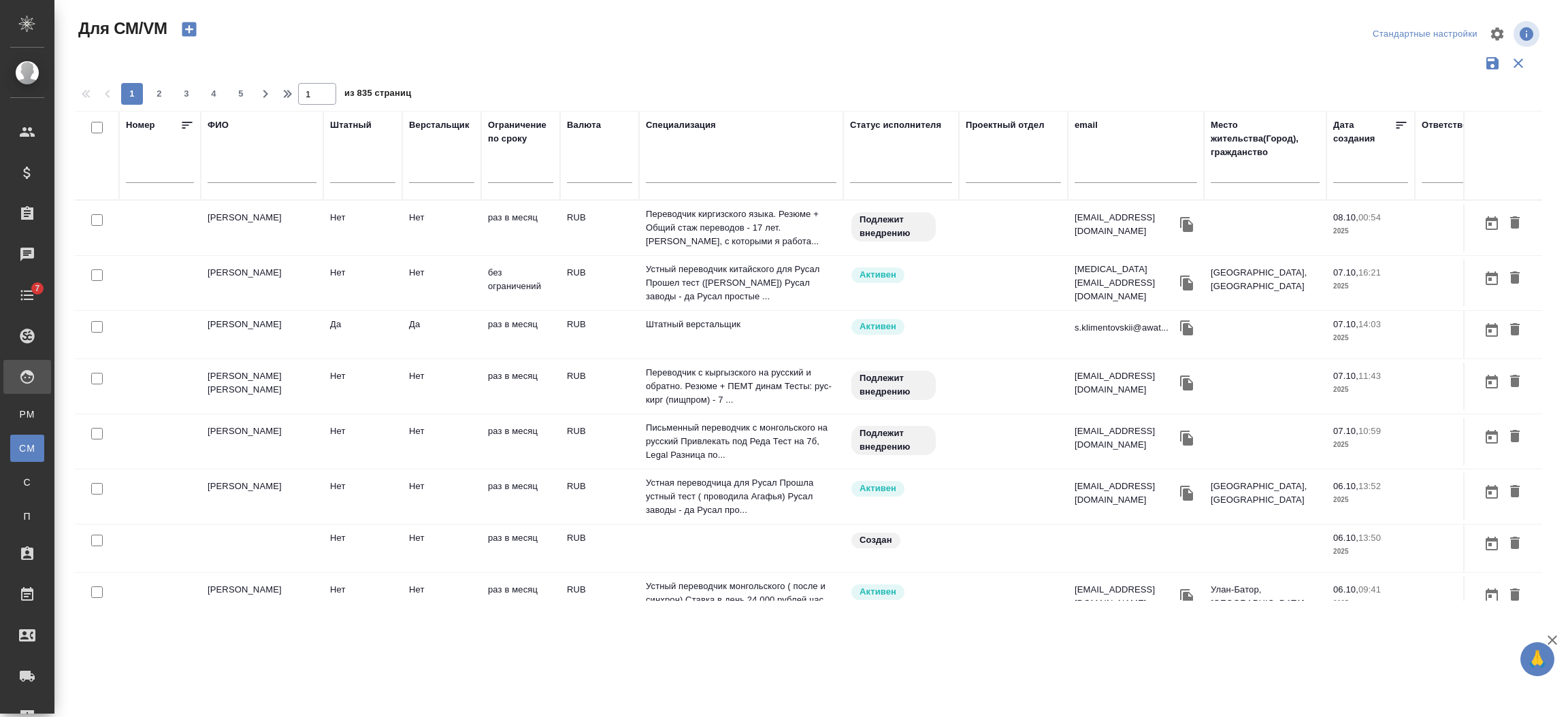
click at [1095, 178] on input "text" at bounding box center [1136, 174] width 123 height 17
paste input "[EMAIL_ADDRESS][DOMAIN_NAME]"
type input "[EMAIL_ADDRESS][DOMAIN_NAME]"
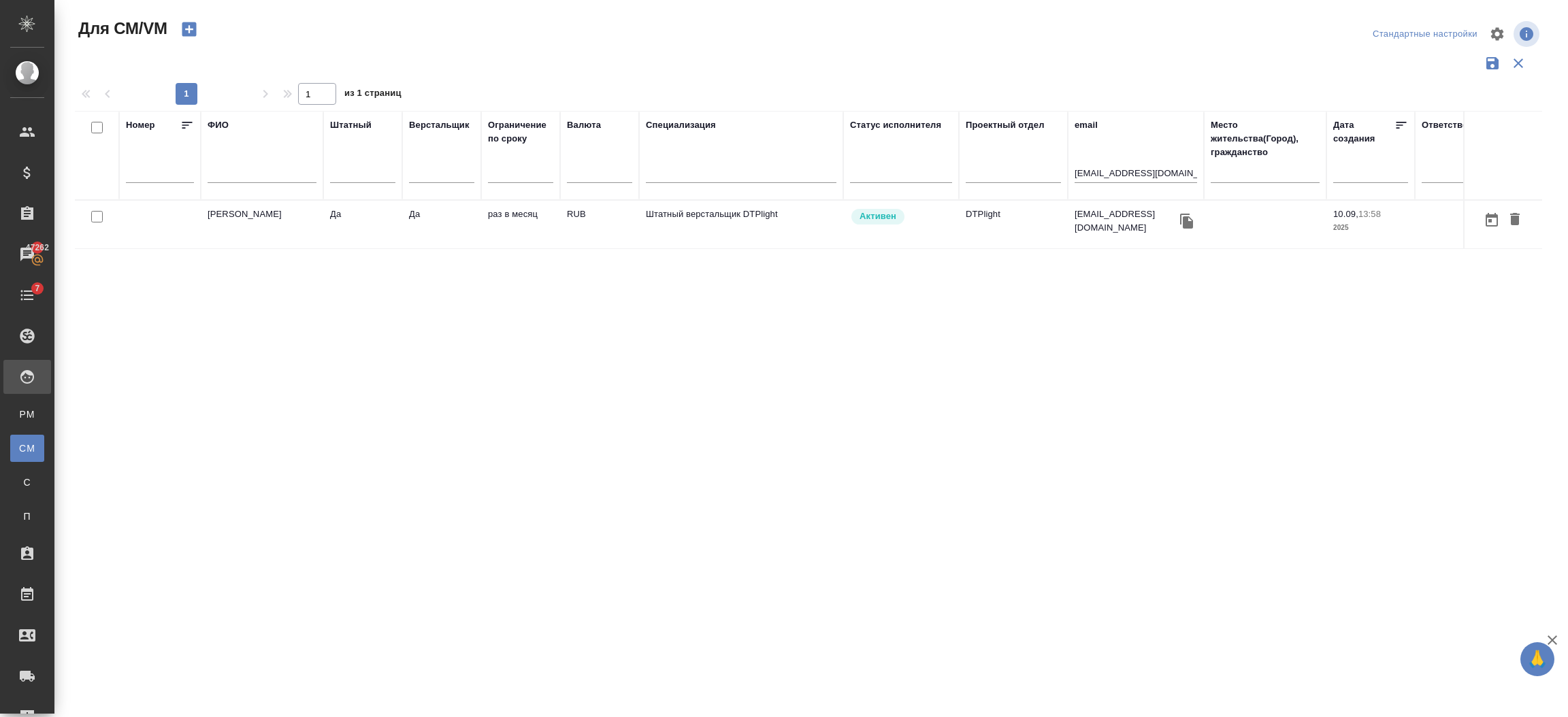
click at [414, 226] on td "Да" at bounding box center [442, 225] width 79 height 48
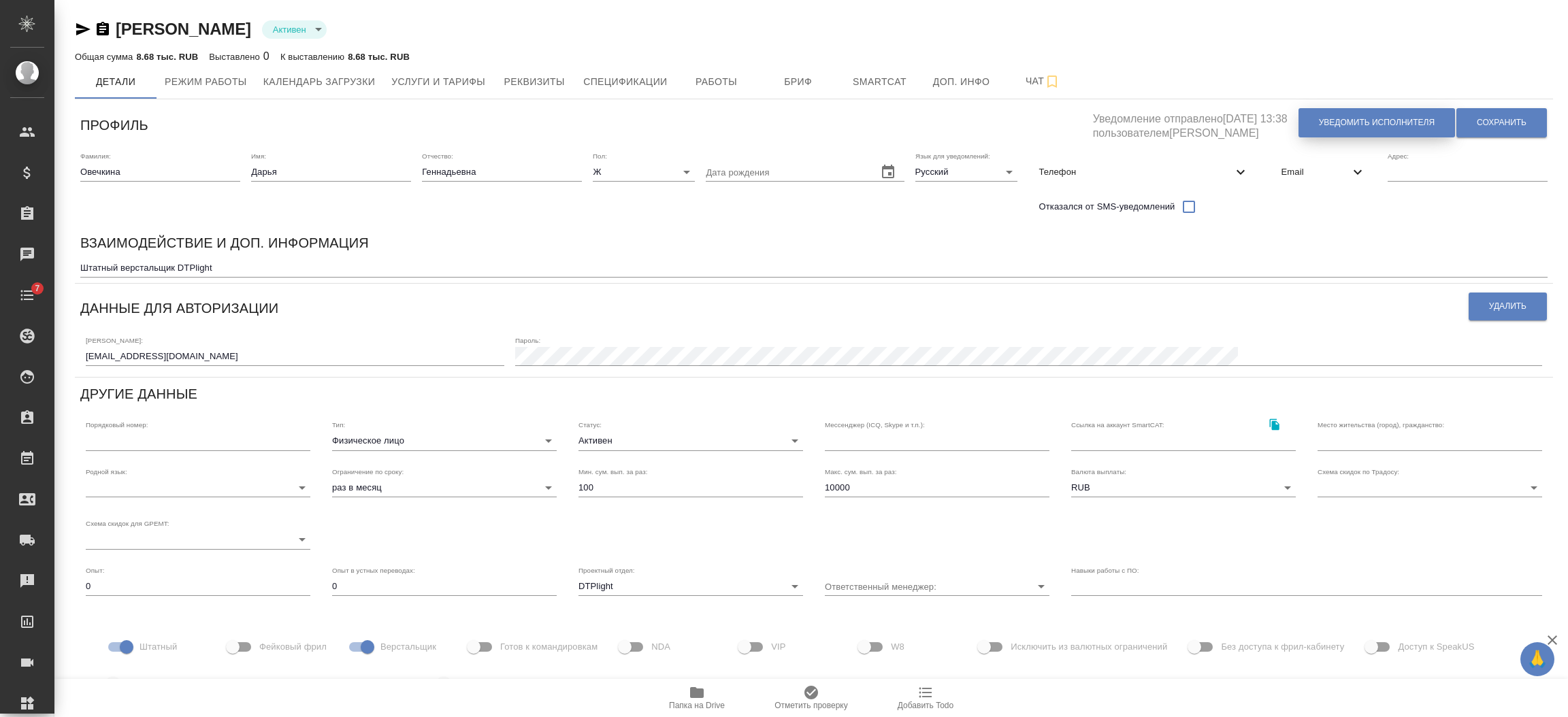
click at [1322, 120] on span "Уведомить исполнителя" at bounding box center [1377, 123] width 116 height 12
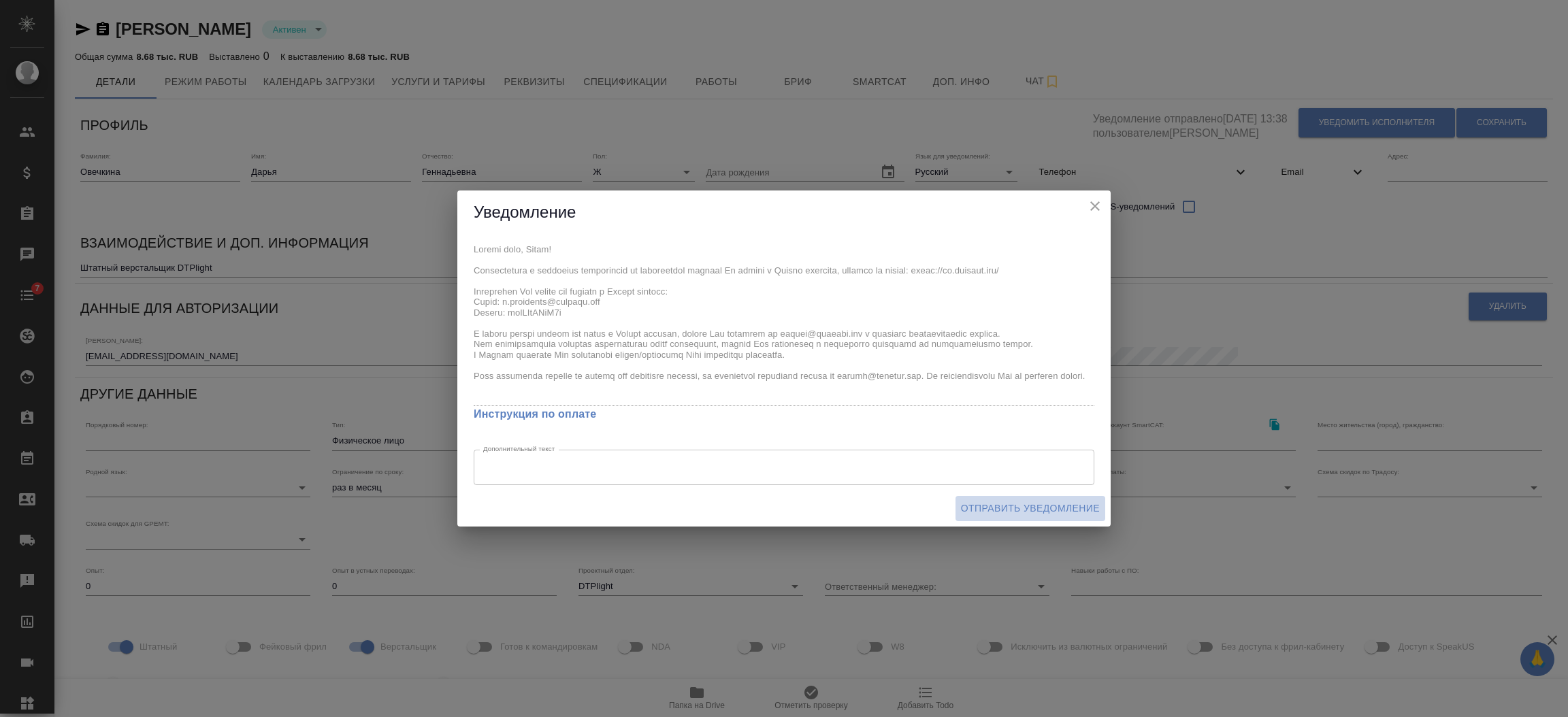
click at [1011, 509] on span "Отправить уведомление" at bounding box center [1031, 509] width 139 height 17
